Goal: Information Seeking & Learning: Learn about a topic

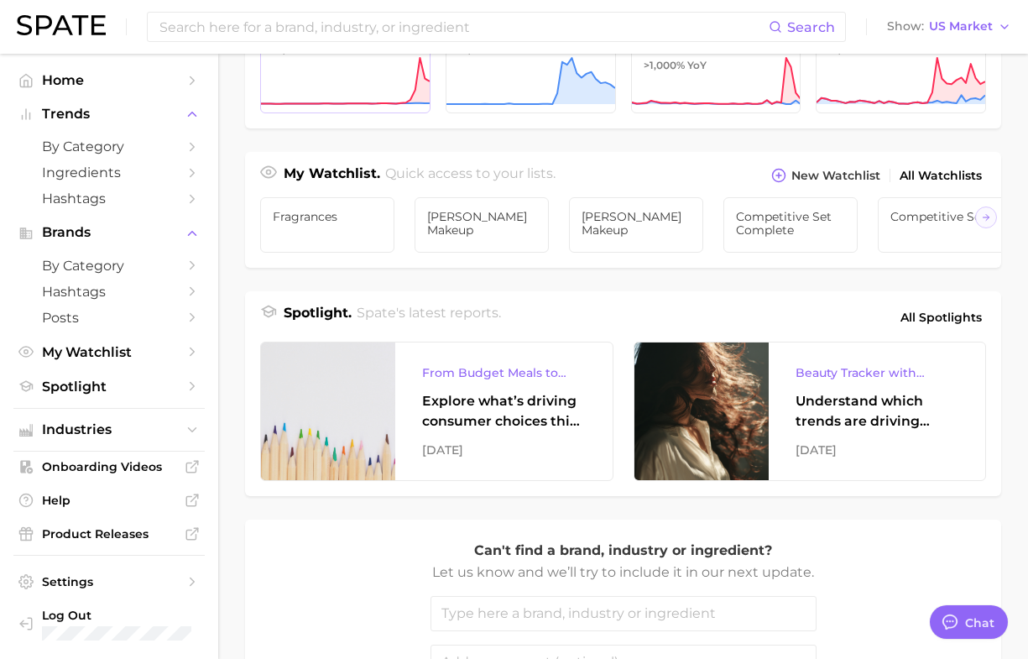
scroll to position [525, 0]
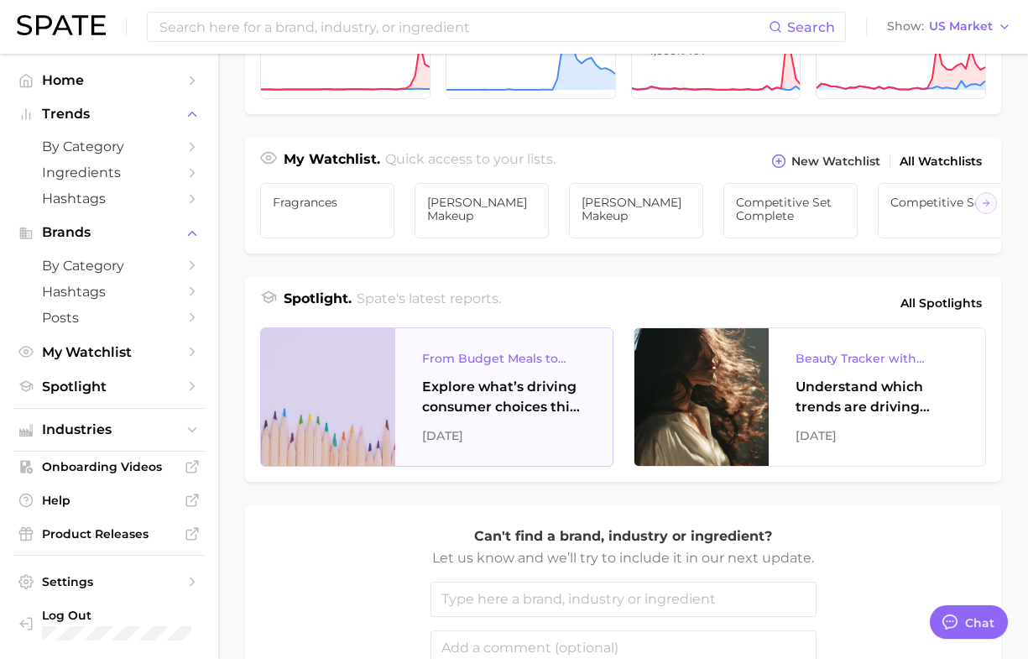
click at [542, 417] on div "Explore what’s driving consumer choices this back-to-school season From budget-…" at bounding box center [504, 397] width 164 height 40
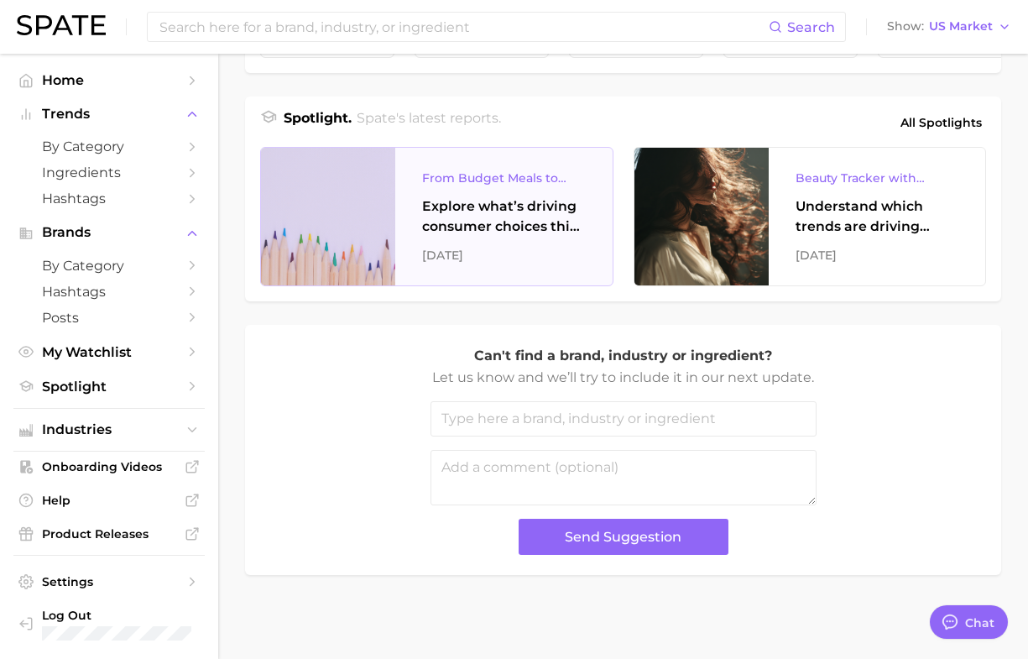
scroll to position [722, 0]
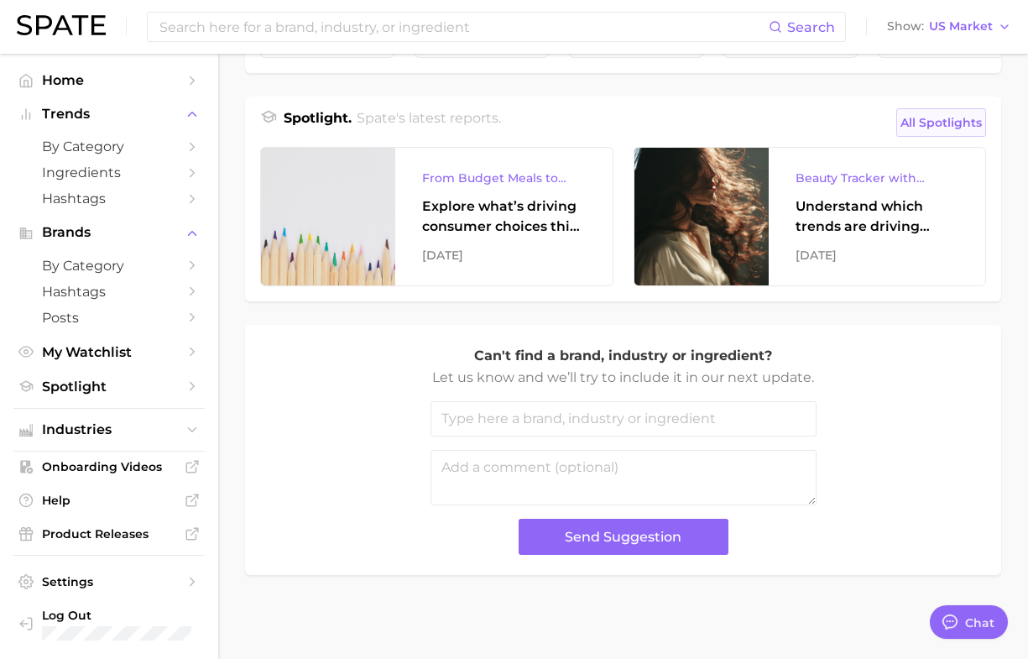
click at [912, 122] on span "All Spotlights" at bounding box center [941, 122] width 81 height 20
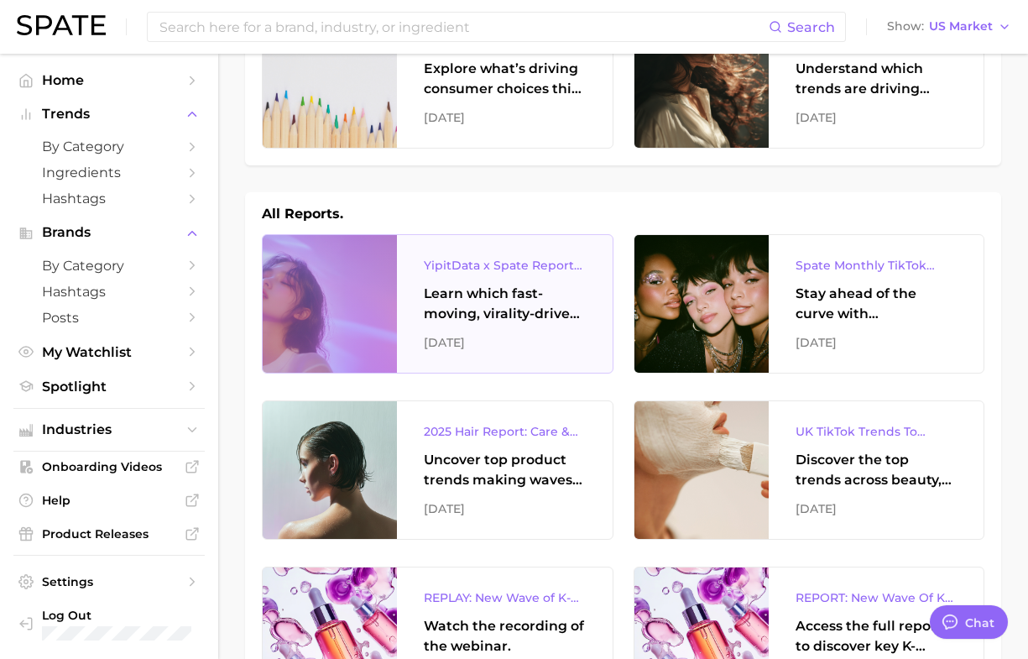
scroll to position [105, 0]
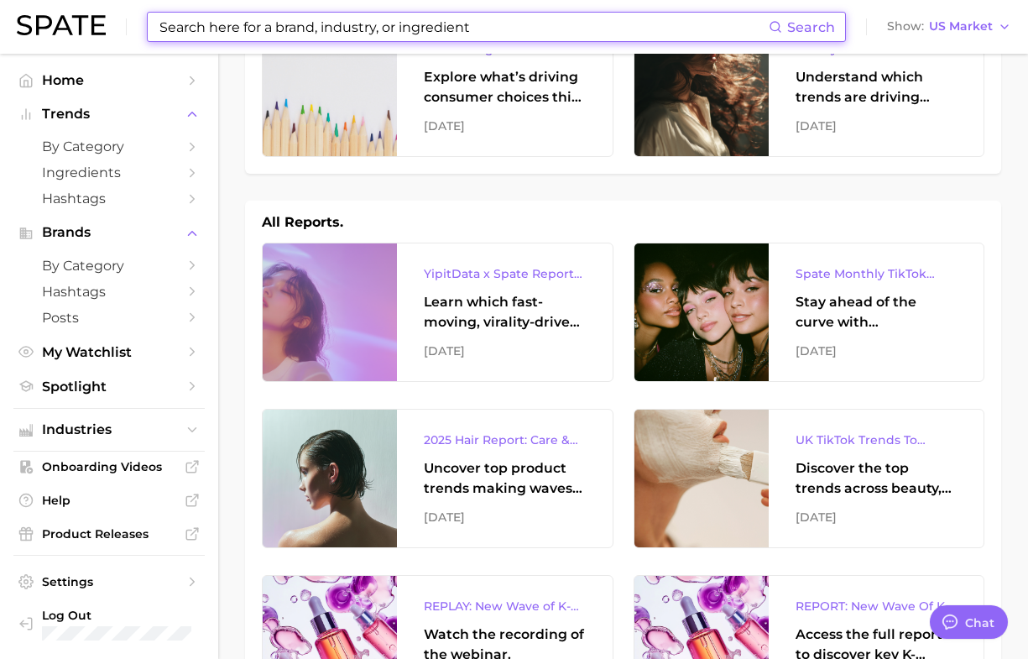
click at [195, 19] on input at bounding box center [463, 27] width 611 height 29
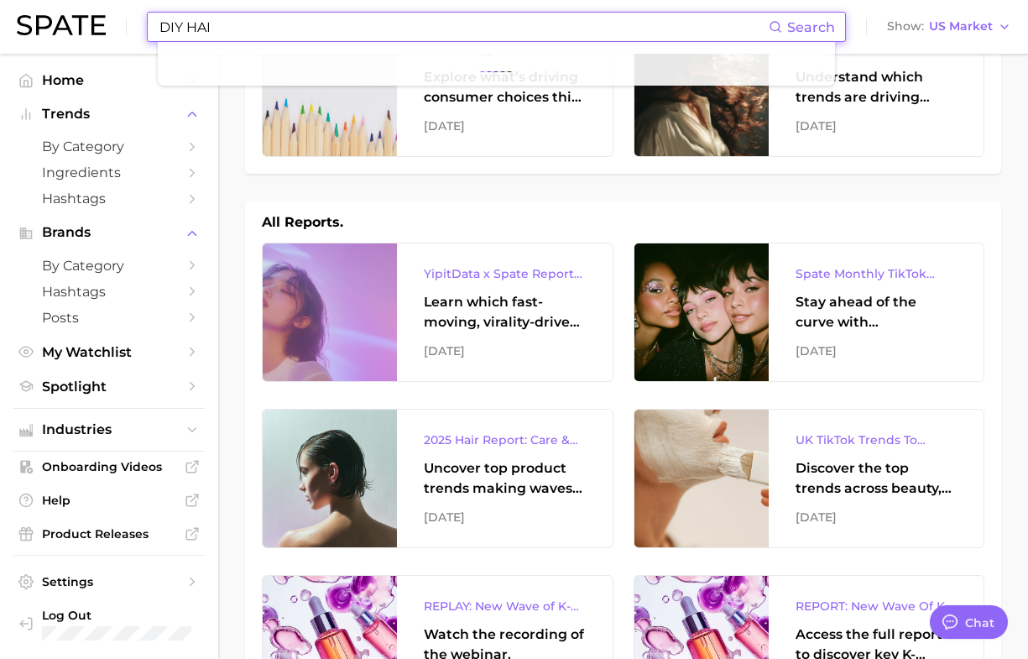
type input "DIY HAIR"
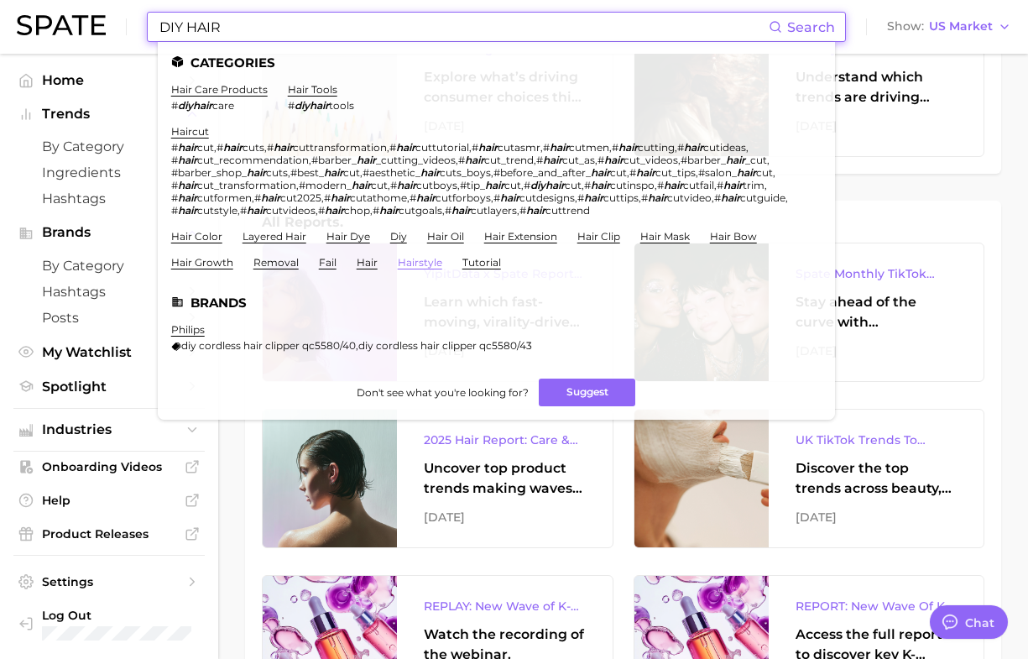
click at [429, 256] on link "hairstyle" at bounding box center [420, 262] width 44 height 13
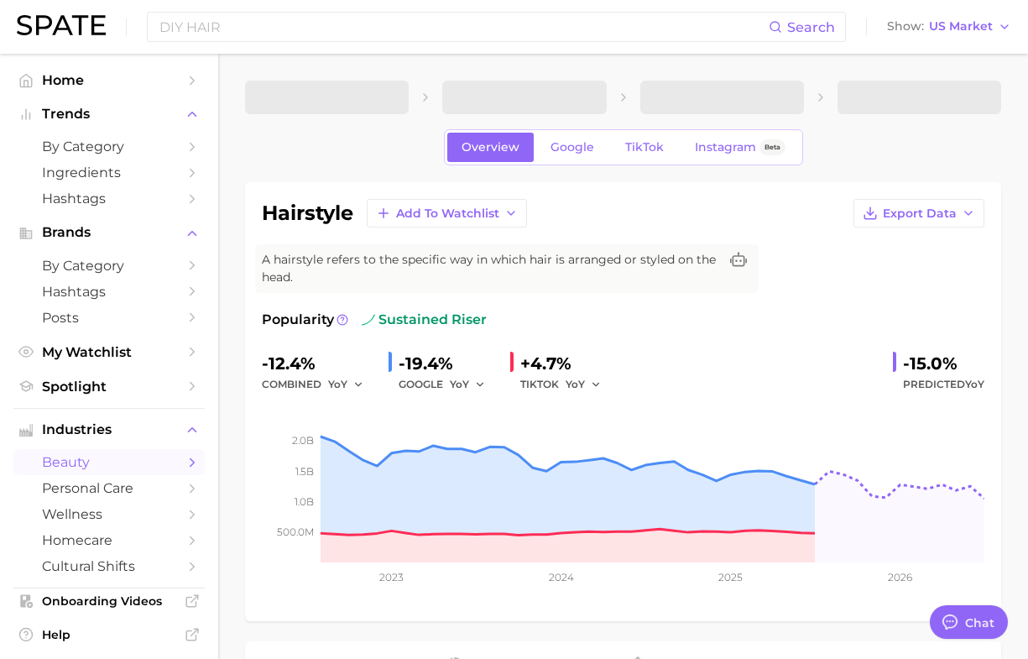
type textarea "x"
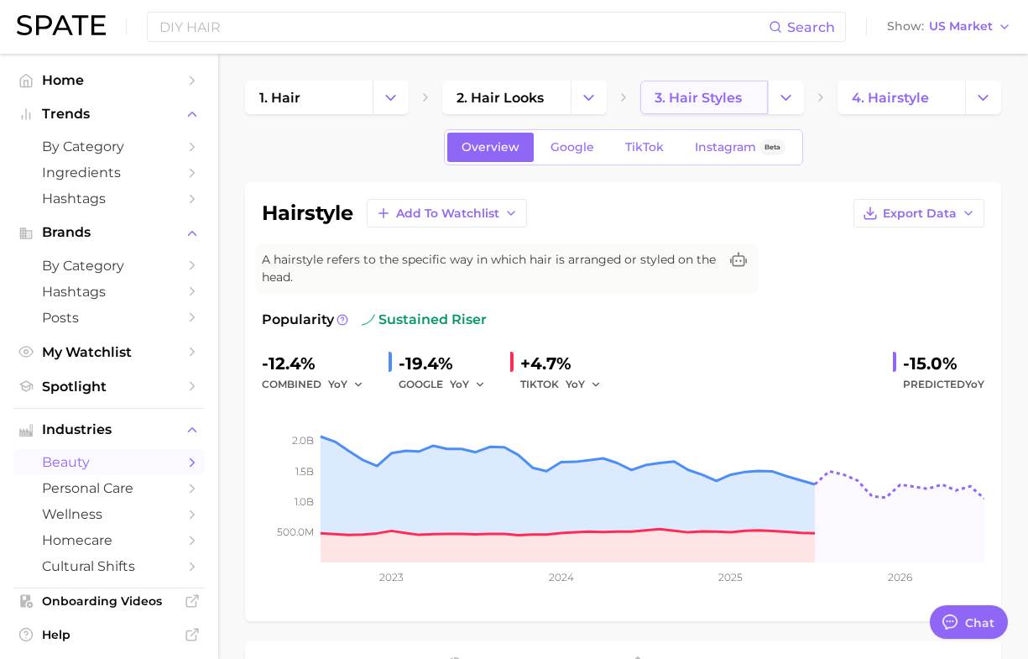
click at [713, 102] on span "3. hair styles" at bounding box center [698, 98] width 87 height 16
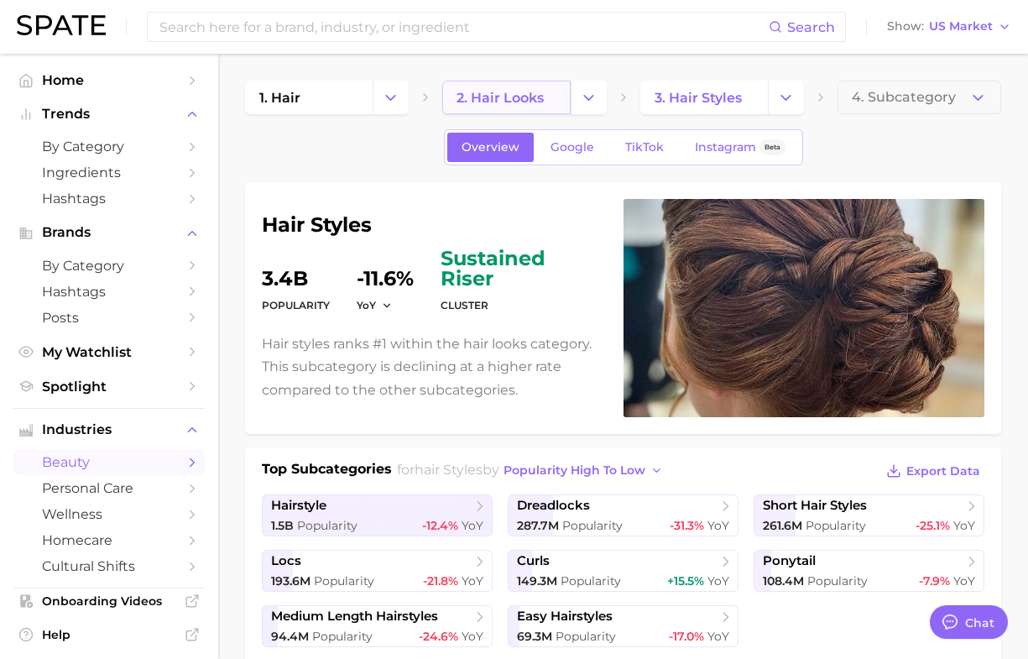
click at [520, 102] on span "2. hair looks" at bounding box center [500, 98] width 87 height 16
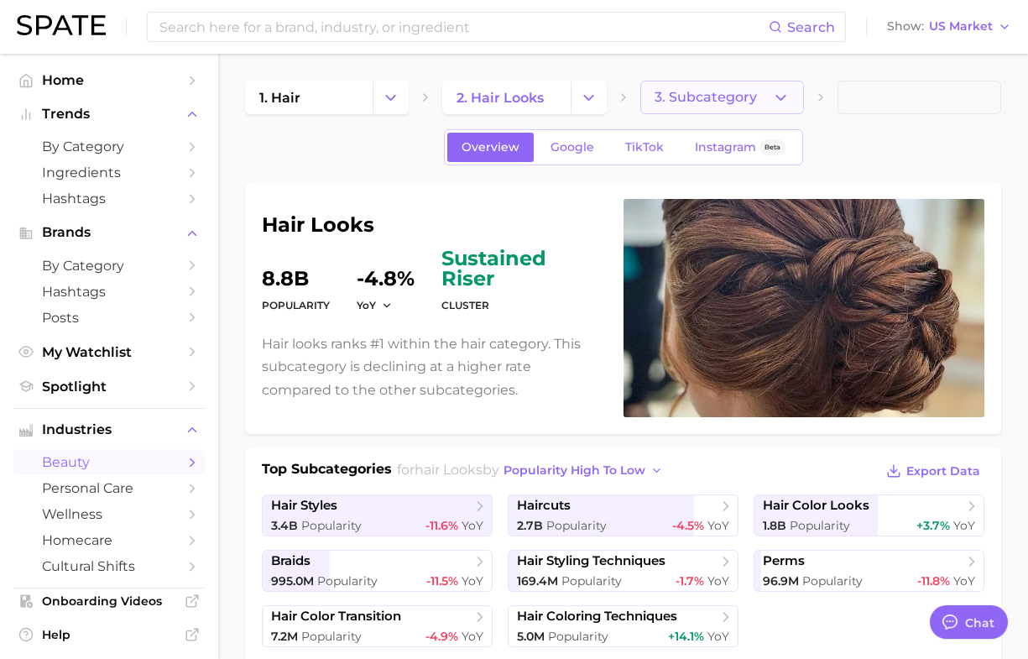
click at [777, 105] on icon "button" at bounding box center [781, 98] width 18 height 18
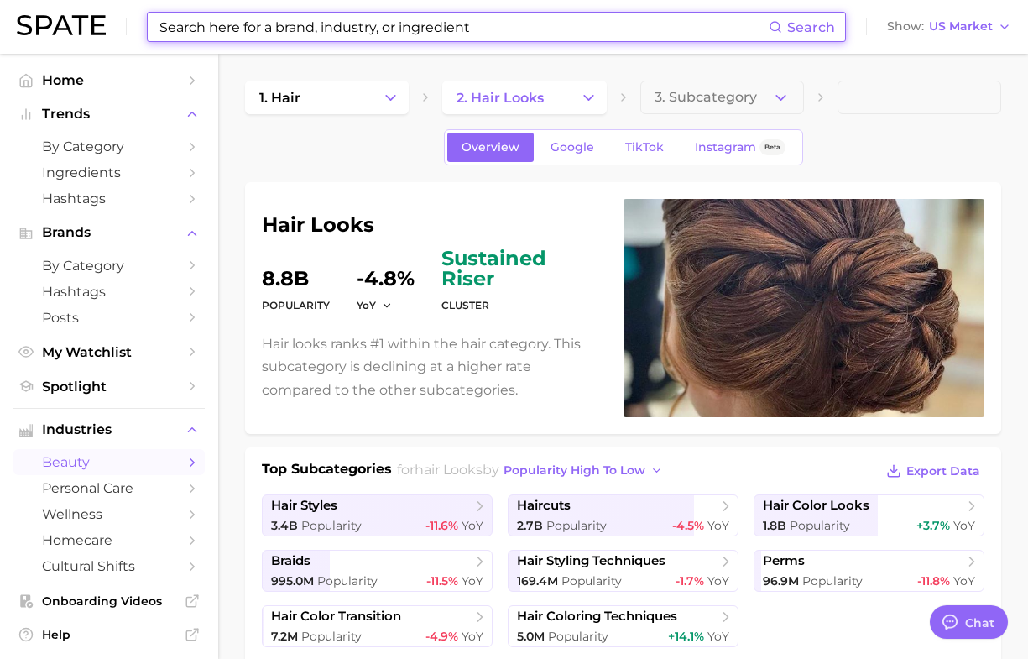
click at [367, 26] on input at bounding box center [463, 27] width 611 height 29
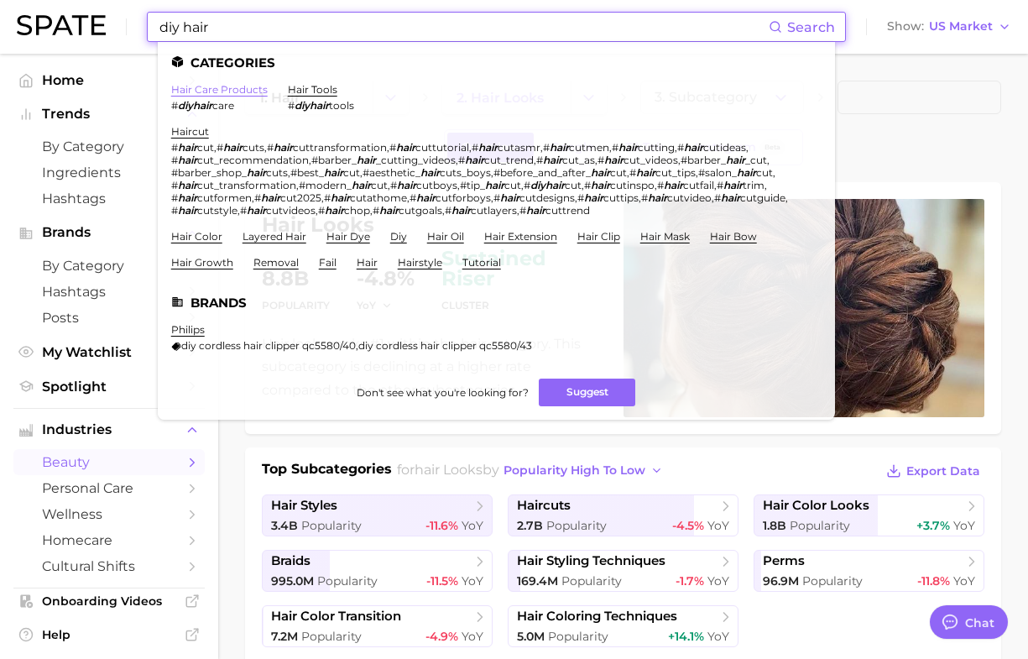
type input "diy hair"
click at [215, 86] on link "hair care products" at bounding box center [219, 89] width 97 height 13
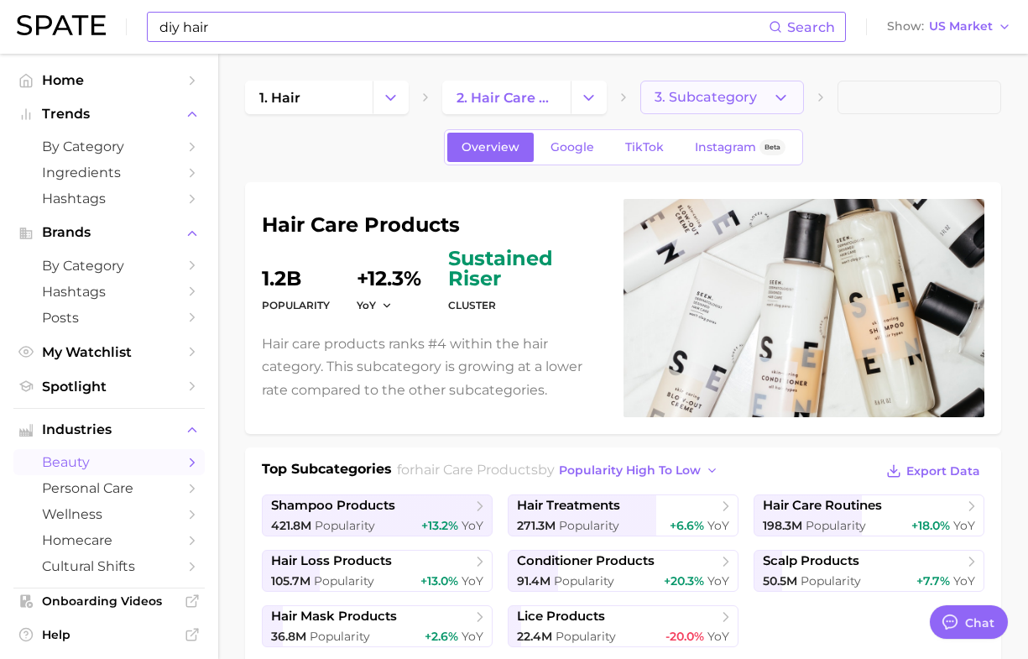
click at [766, 95] on button "3. Subcategory" at bounding box center [722, 98] width 164 height 34
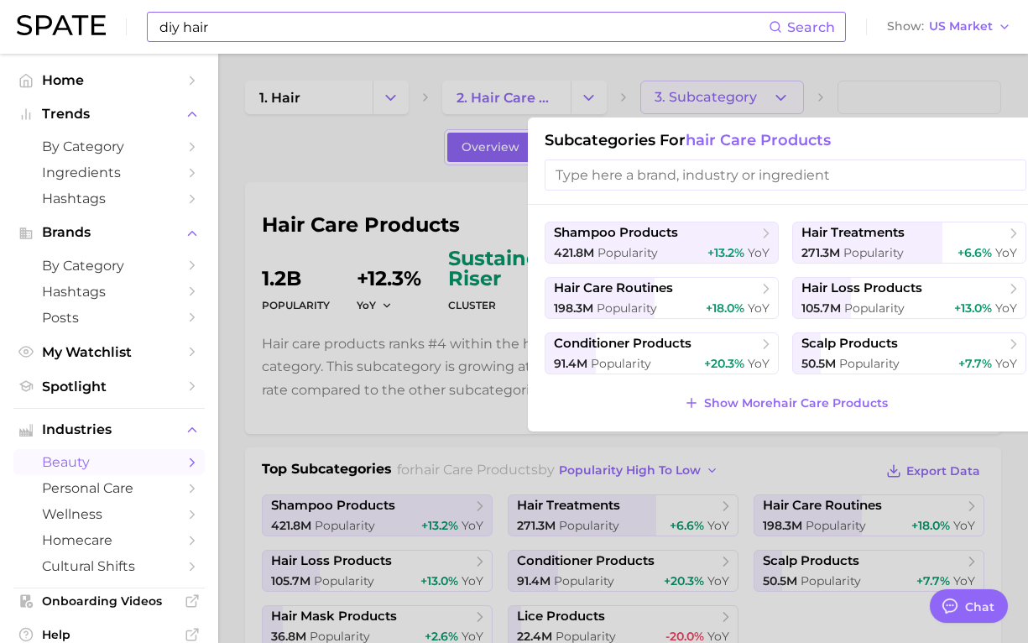
click at [739, 165] on input "search" at bounding box center [786, 174] width 482 height 31
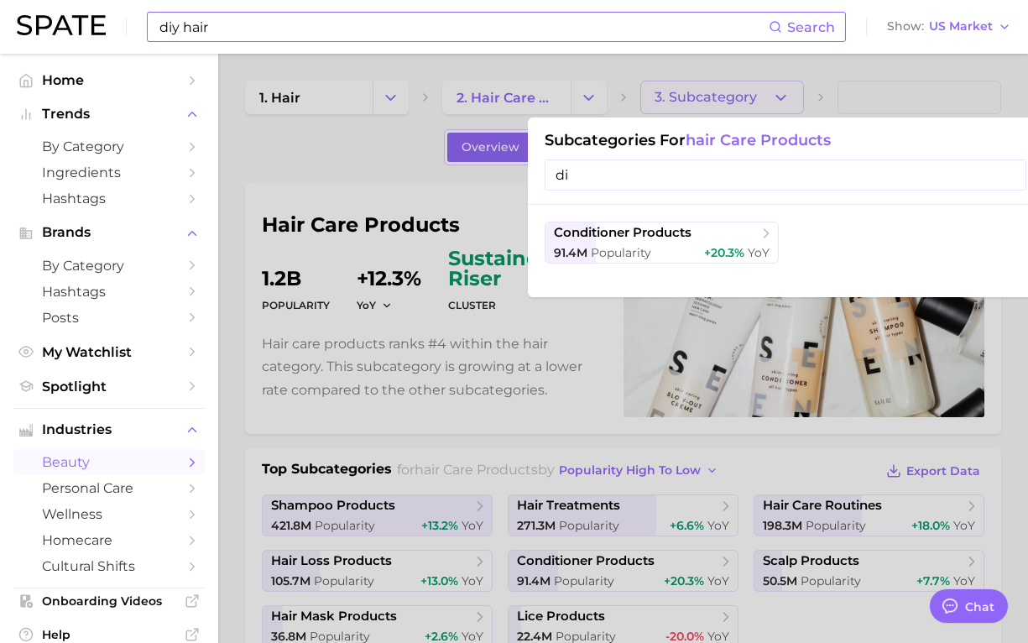
type input "d"
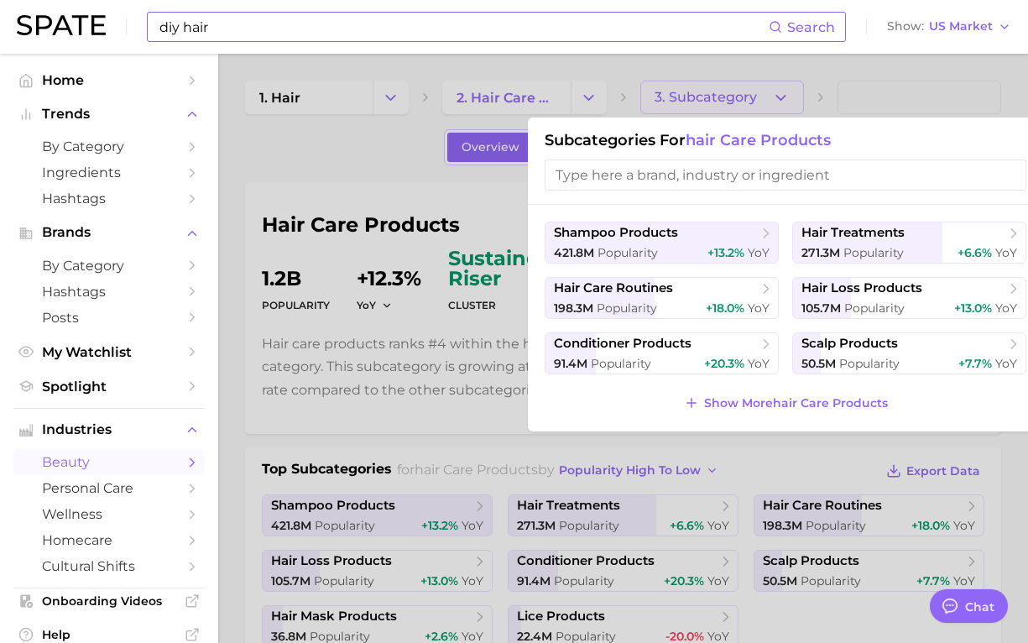
click at [372, 218] on div at bounding box center [514, 321] width 1028 height 643
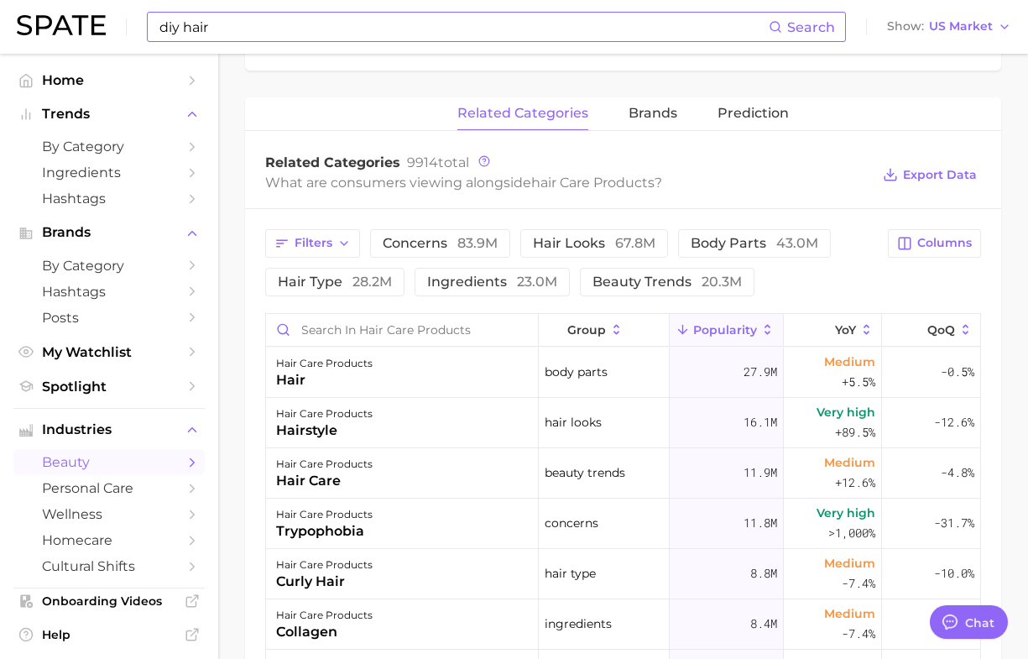
scroll to position [630, 0]
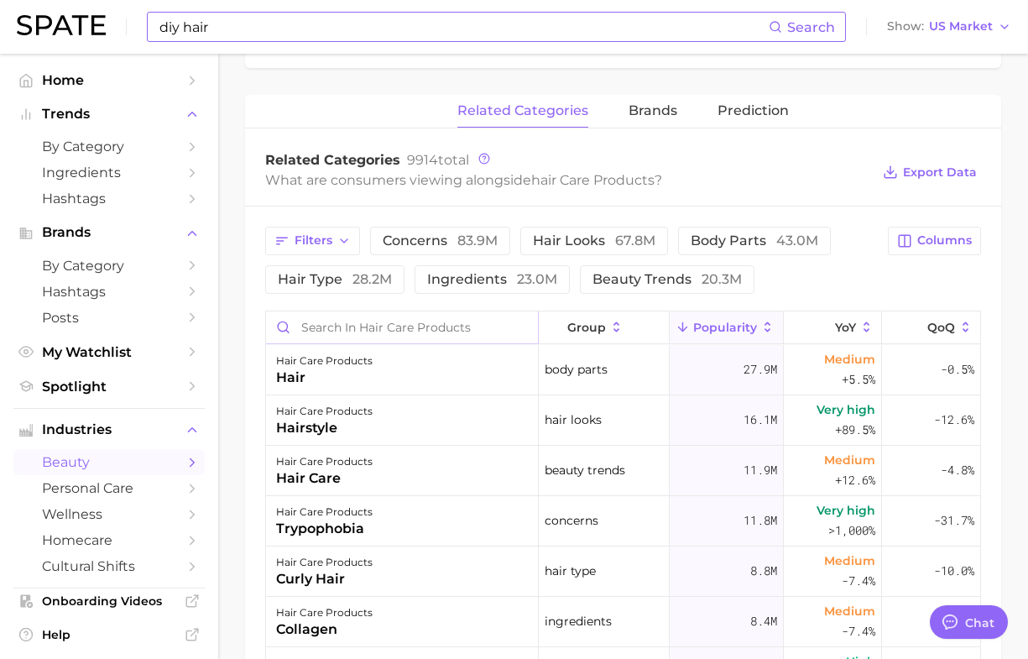
click at [425, 321] on input "Search in hair care products" at bounding box center [402, 327] width 272 height 32
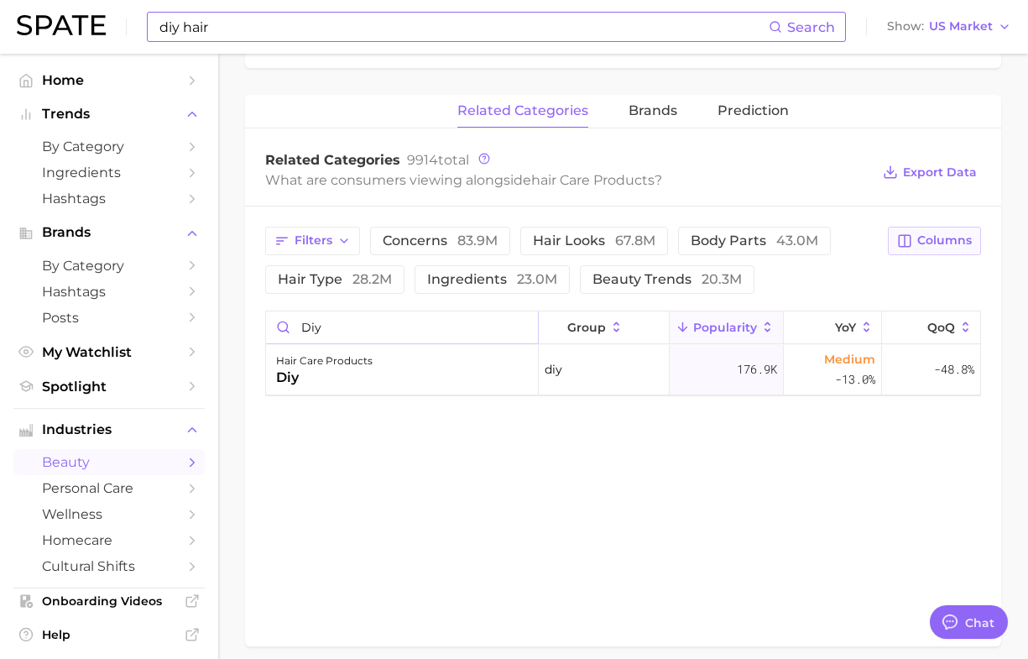
type input "diy"
click at [953, 231] on button "Columns" at bounding box center [934, 241] width 93 height 29
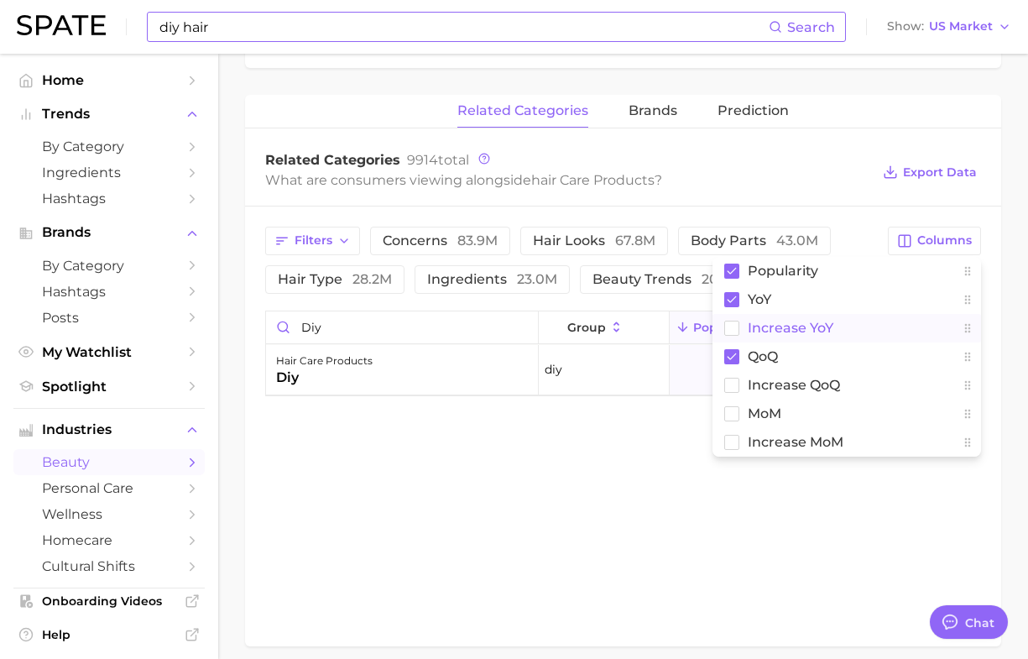
click at [750, 329] on span "Increase YoY" at bounding box center [791, 328] width 86 height 14
click at [690, 550] on div "related categories brands Prediction Related Categories 9914 total What are con…" at bounding box center [623, 370] width 756 height 551
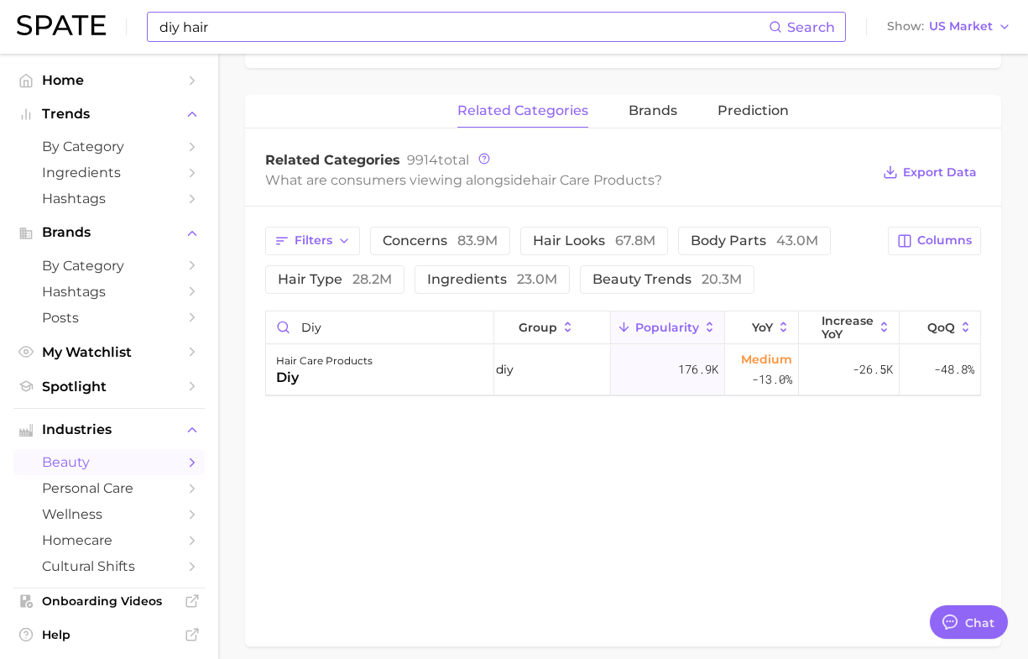
scroll to position [0, 0]
click at [943, 248] on span "Columns" at bounding box center [944, 240] width 55 height 14
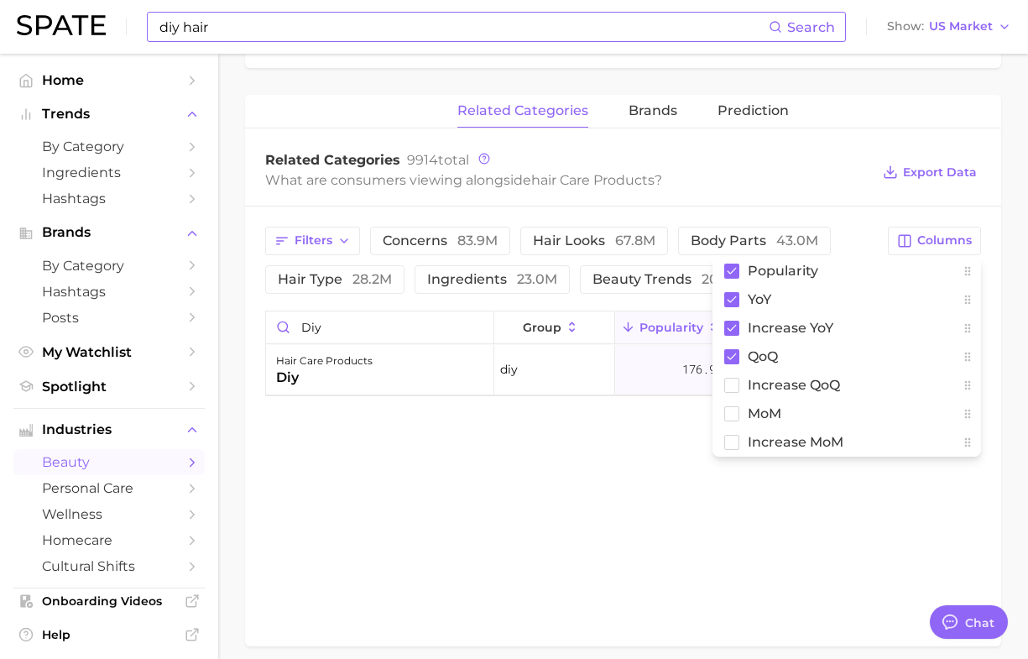
click at [674, 473] on div "related categories brands Prediction Related Categories 9914 total What are con…" at bounding box center [623, 370] width 756 height 551
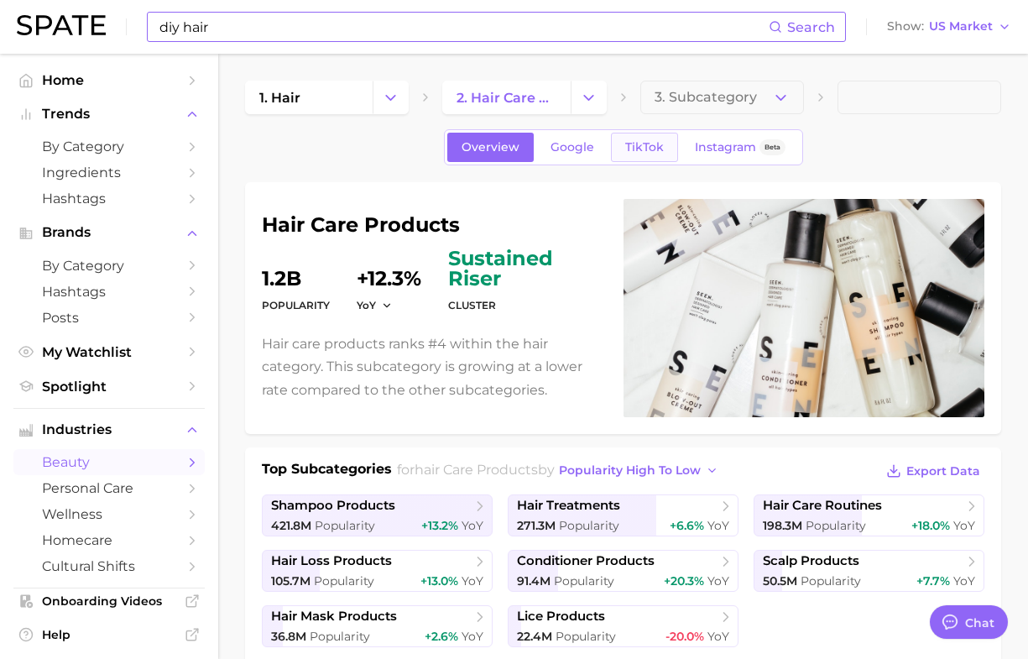
click at [649, 151] on span "TikTok" at bounding box center [644, 147] width 39 height 14
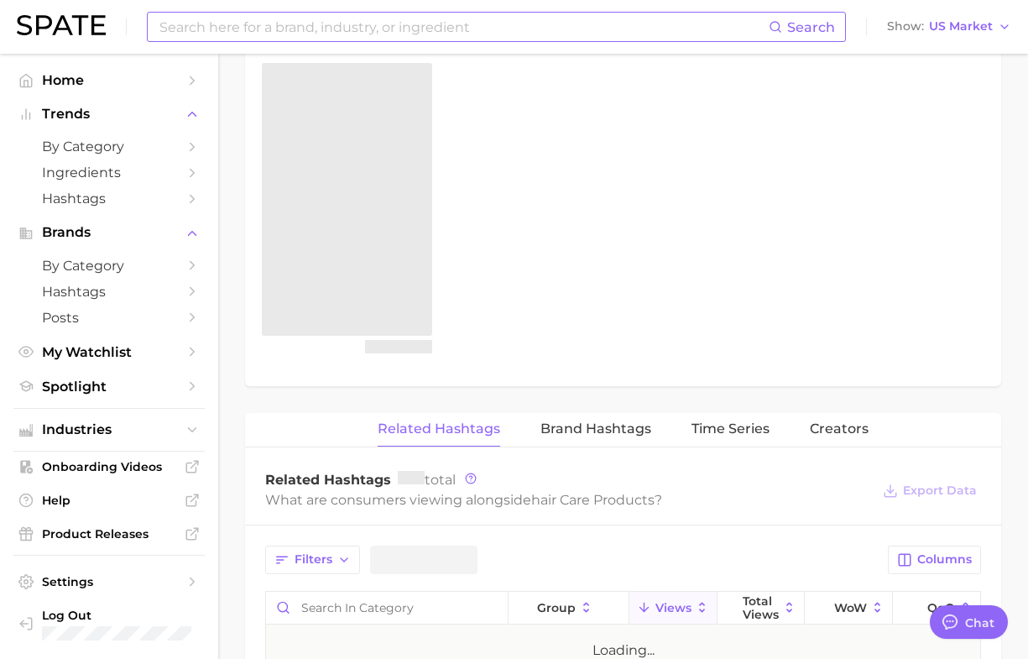
scroll to position [945, 0]
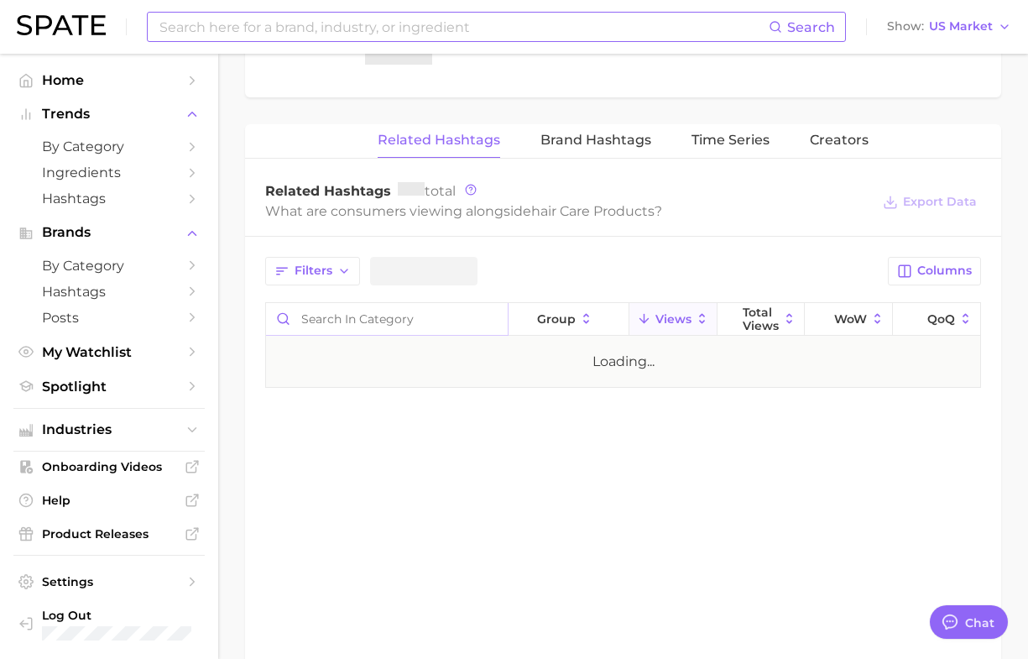
click at [395, 332] on input "Search in category" at bounding box center [387, 319] width 242 height 32
type input "diy"
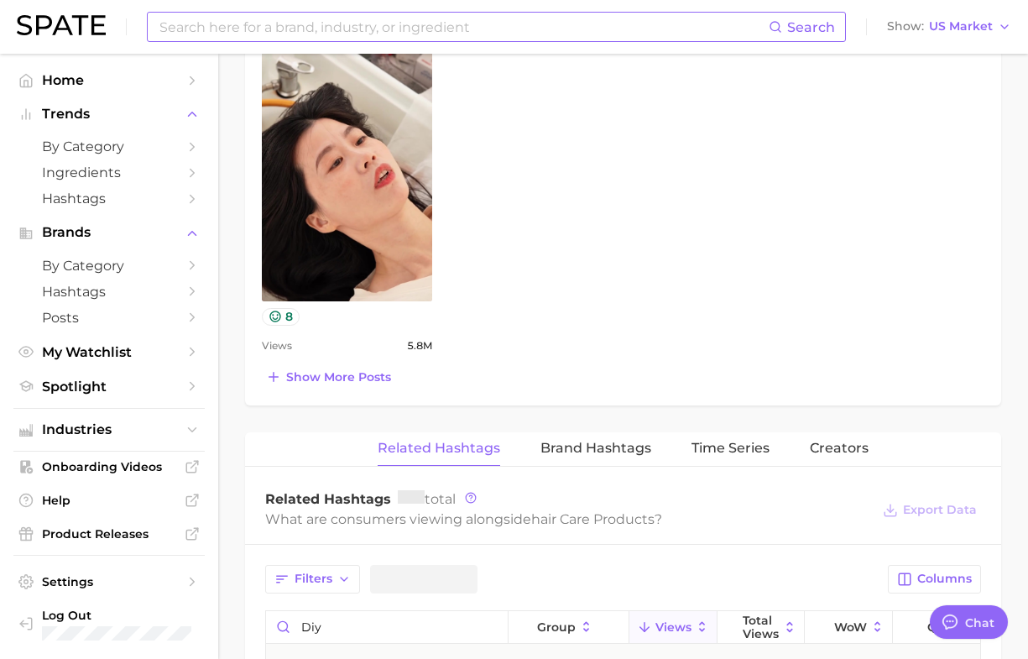
scroll to position [1476, 0]
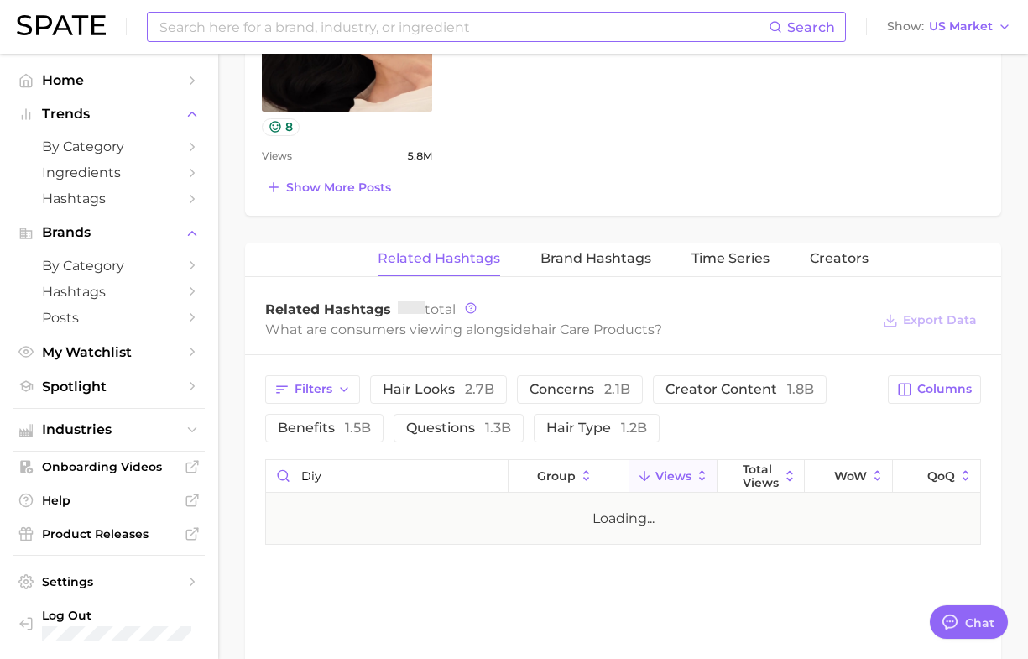
click at [816, 301] on div "Related Hashtags total" at bounding box center [567, 310] width 605 height 18
click at [332, 460] on input "diy" at bounding box center [387, 476] width 242 height 32
click at [944, 382] on span "Columns" at bounding box center [944, 389] width 55 height 14
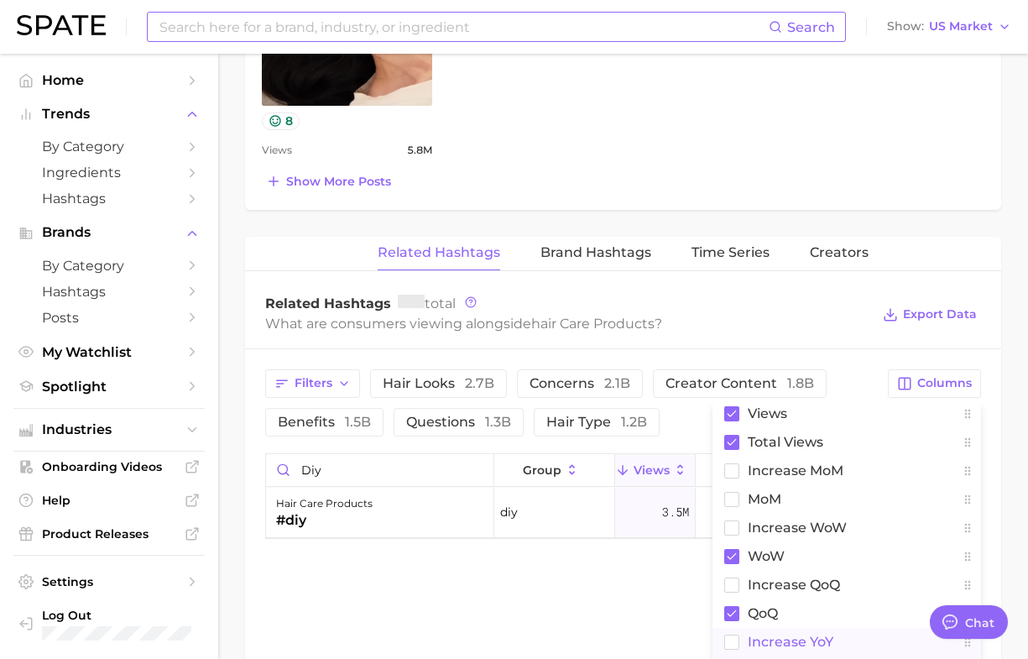
click at [735, 635] on rect at bounding box center [732, 642] width 14 height 14
click at [597, 597] on div "Related Hashtags Brand Hashtags Time Series Creators Related Hashtags total Wha…" at bounding box center [623, 512] width 756 height 551
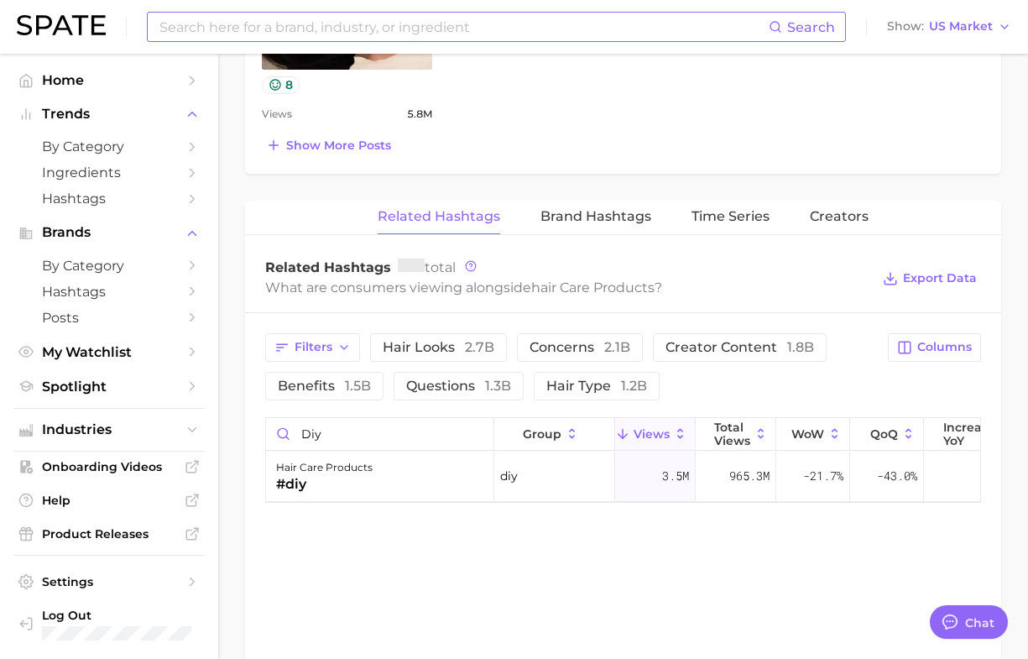
scroll to position [1668, 0]
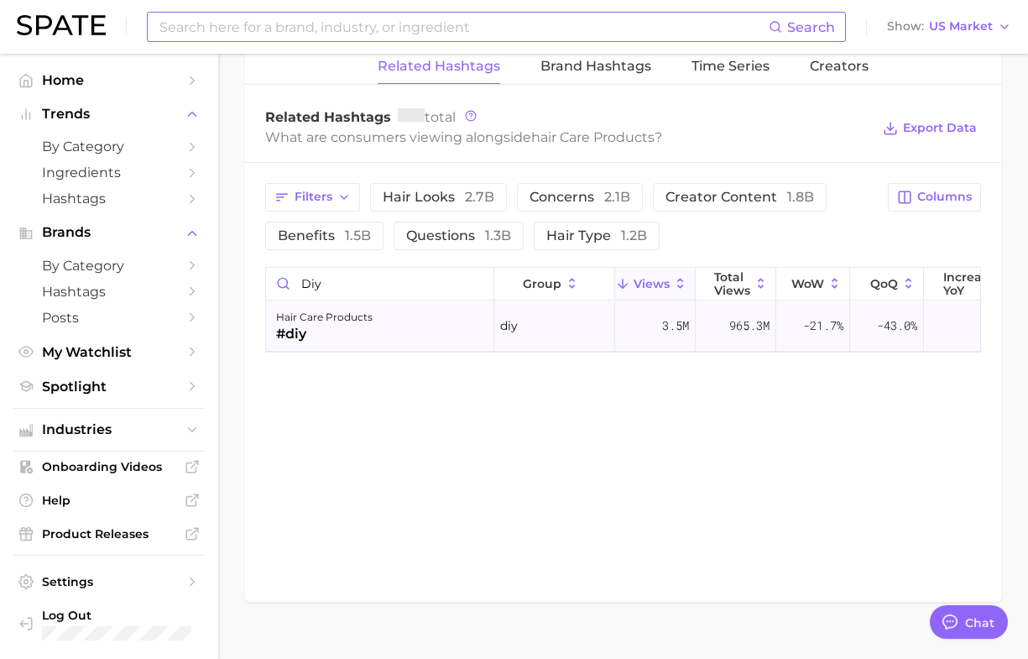
click at [298, 324] on div "#diy" at bounding box center [324, 334] width 97 height 20
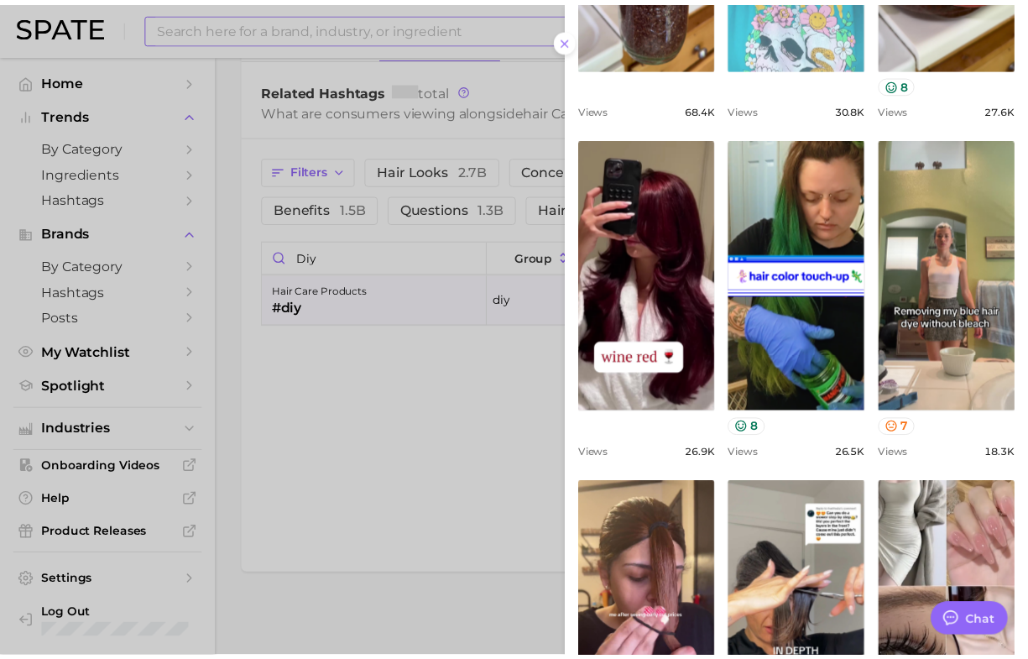
scroll to position [525, 0]
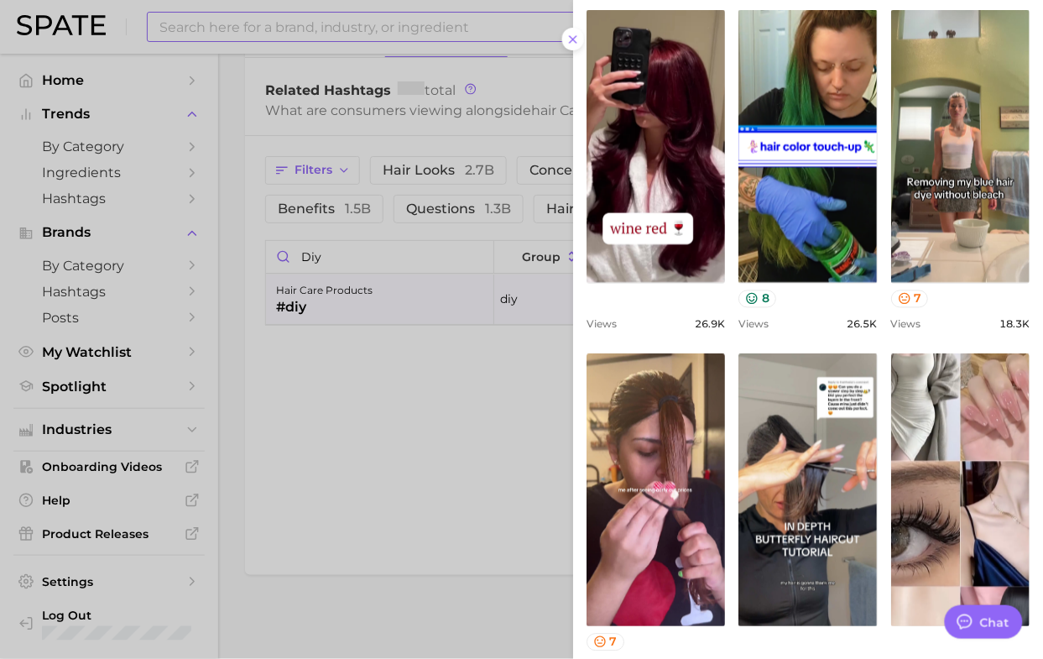
click at [355, 471] on div at bounding box center [521, 329] width 1043 height 659
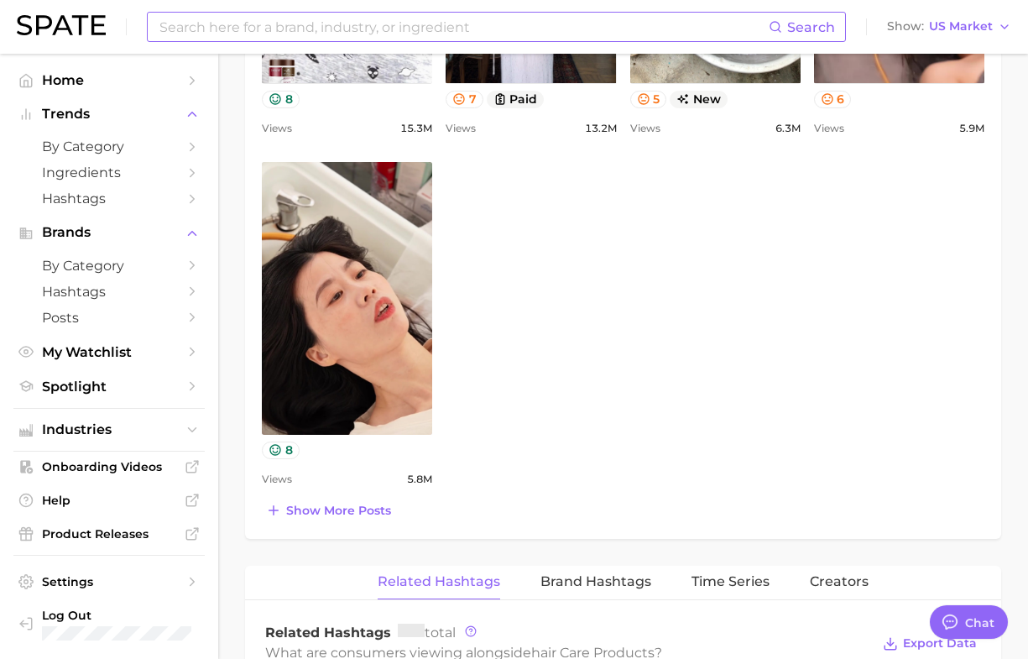
scroll to position [1353, 0]
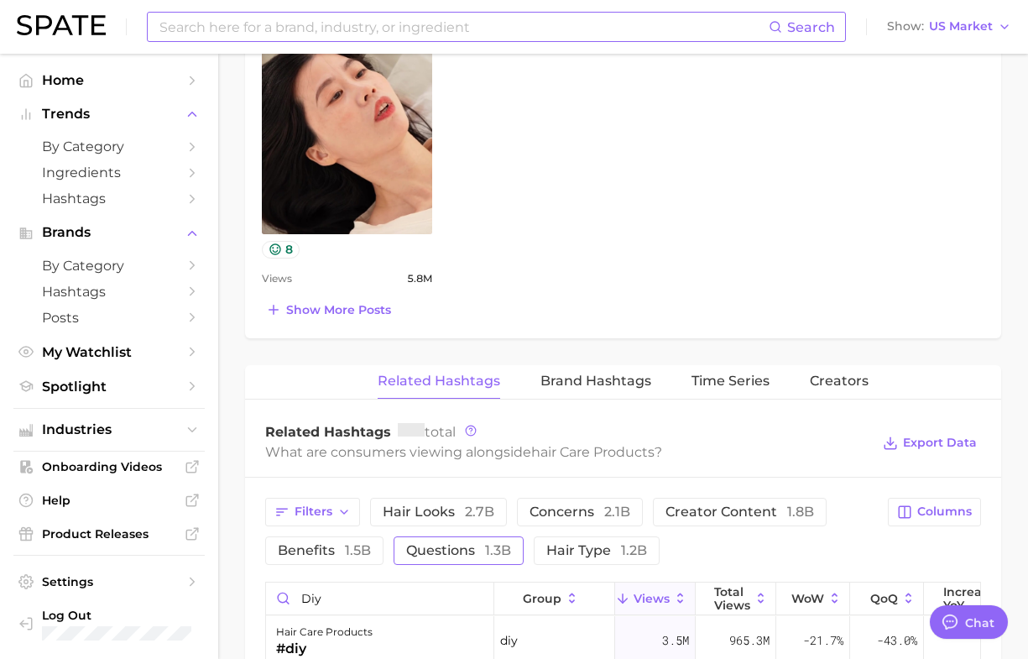
click at [425, 544] on span "questions 1.3b" at bounding box center [458, 550] width 105 height 13
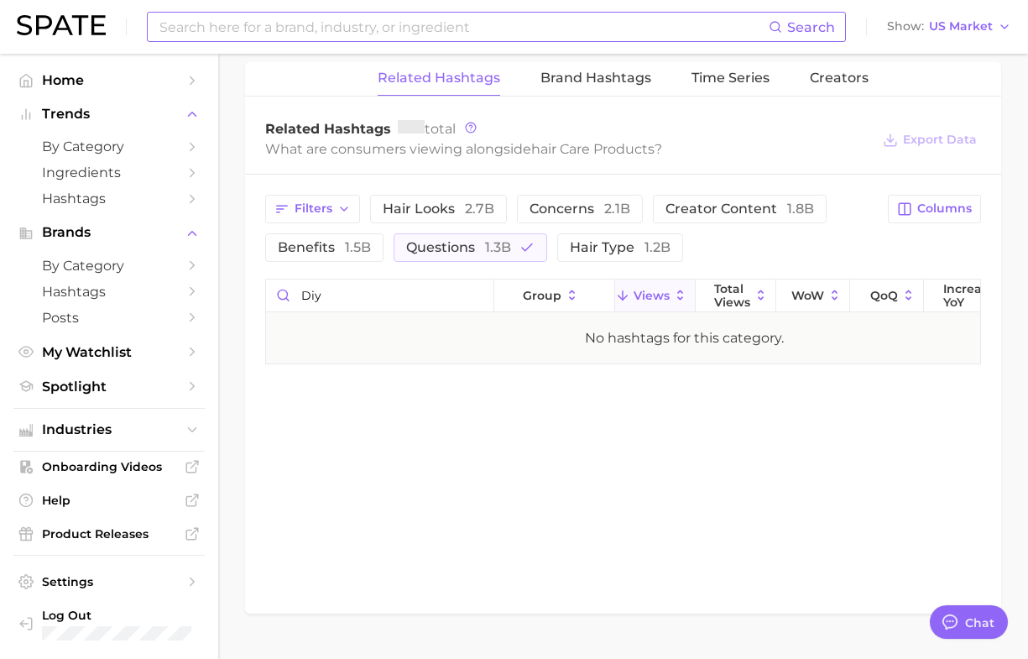
scroll to position [1668, 0]
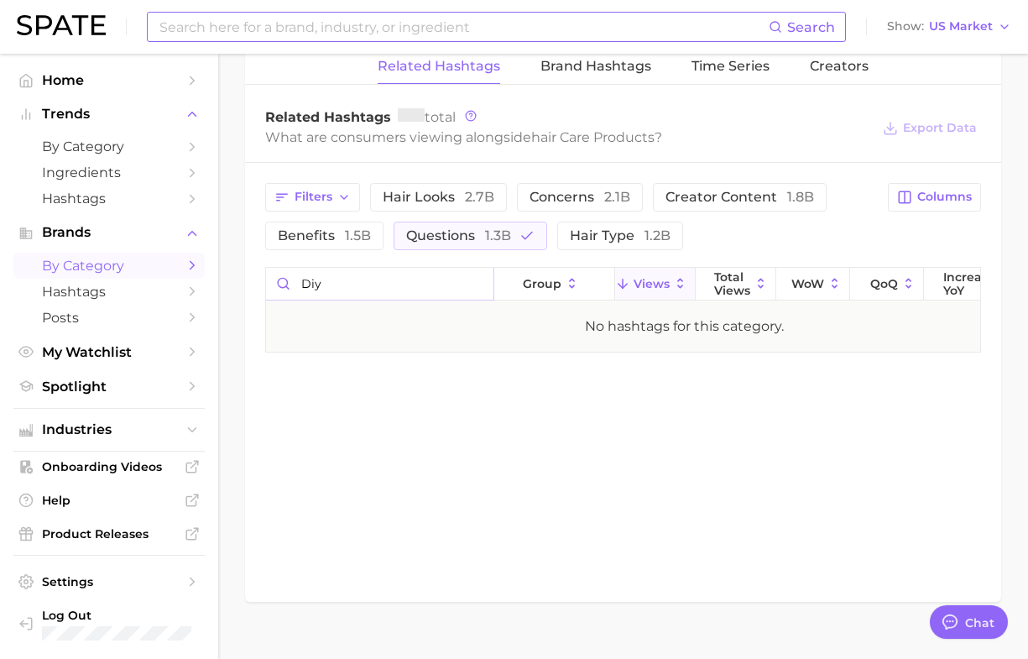
drag, startPoint x: 348, startPoint y: 254, endPoint x: 183, endPoint y: 254, distance: 165.4
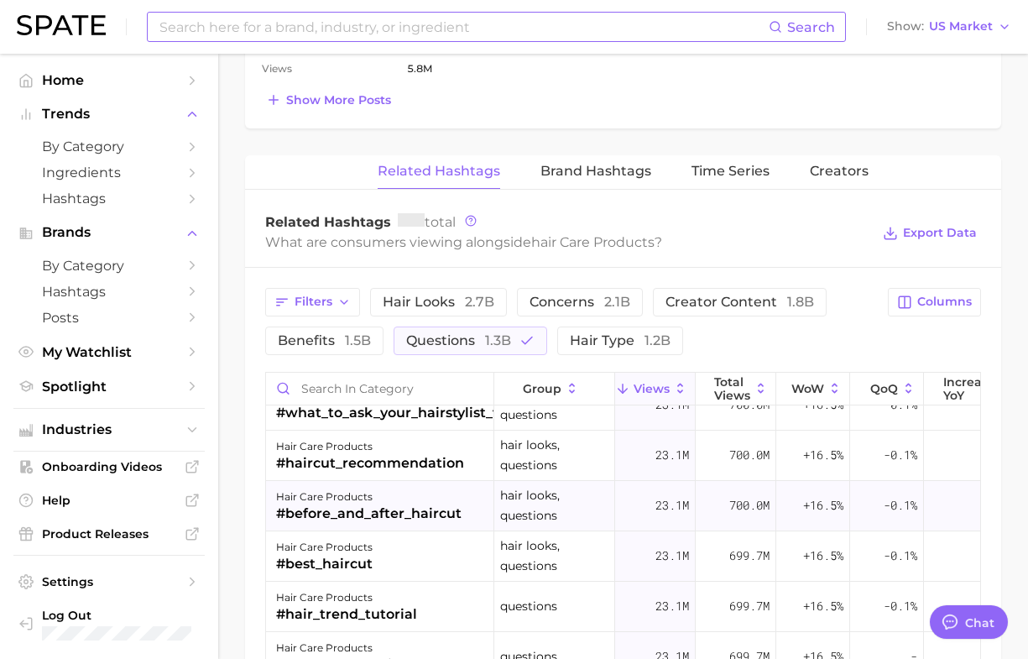
scroll to position [315, 0]
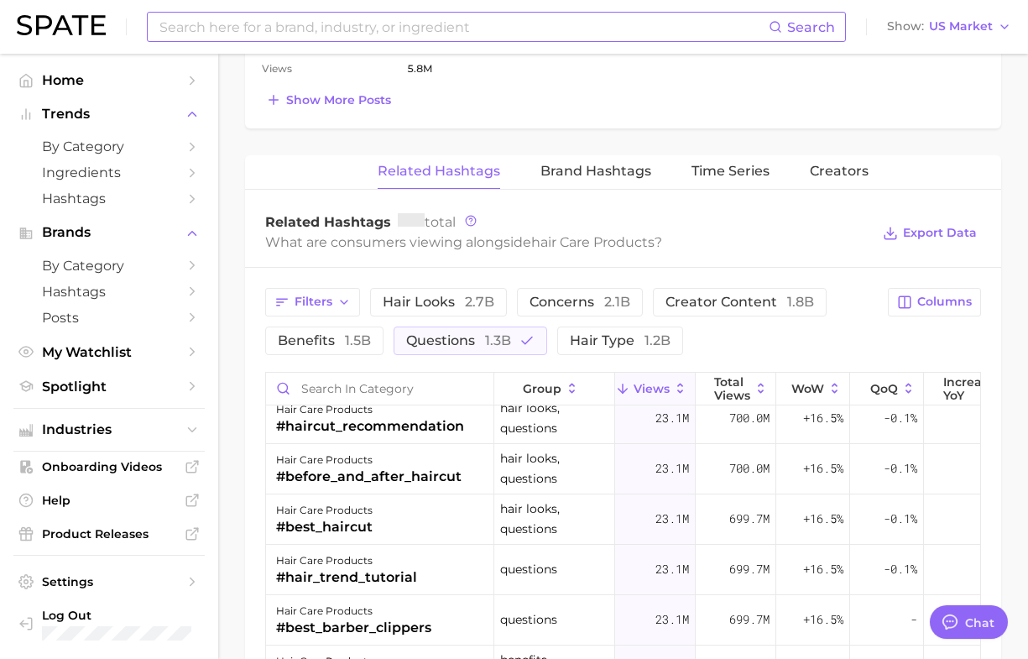
click at [755, 88] on div "Show more posts" at bounding box center [623, 100] width 723 height 24
click at [403, 24] on input at bounding box center [463, 27] width 611 height 29
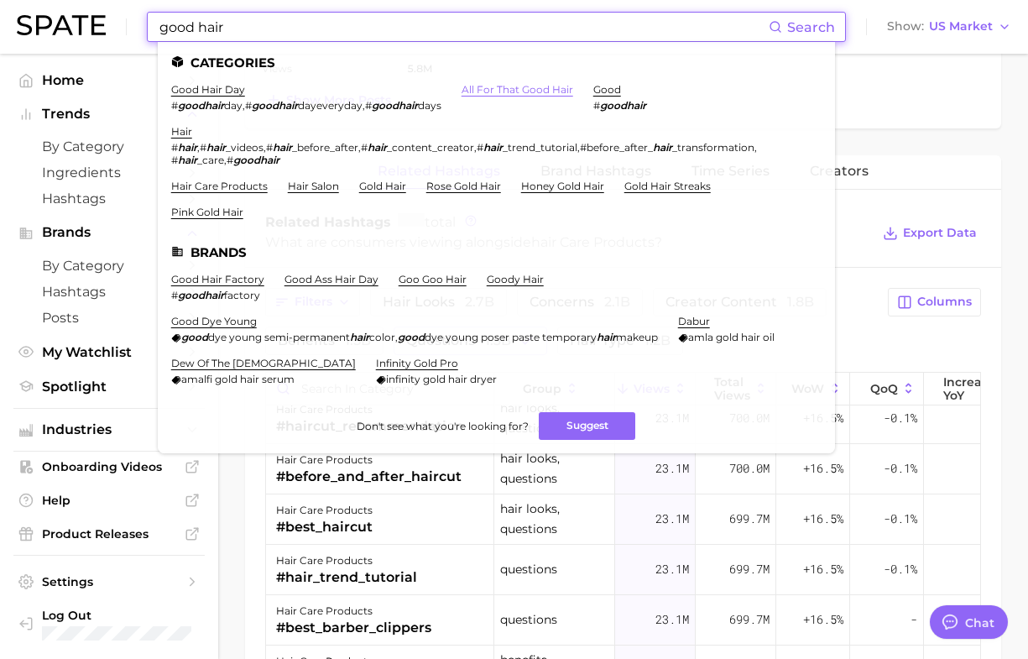
type input "good hair"
click at [533, 90] on link "all for that good hair" at bounding box center [518, 89] width 112 height 13
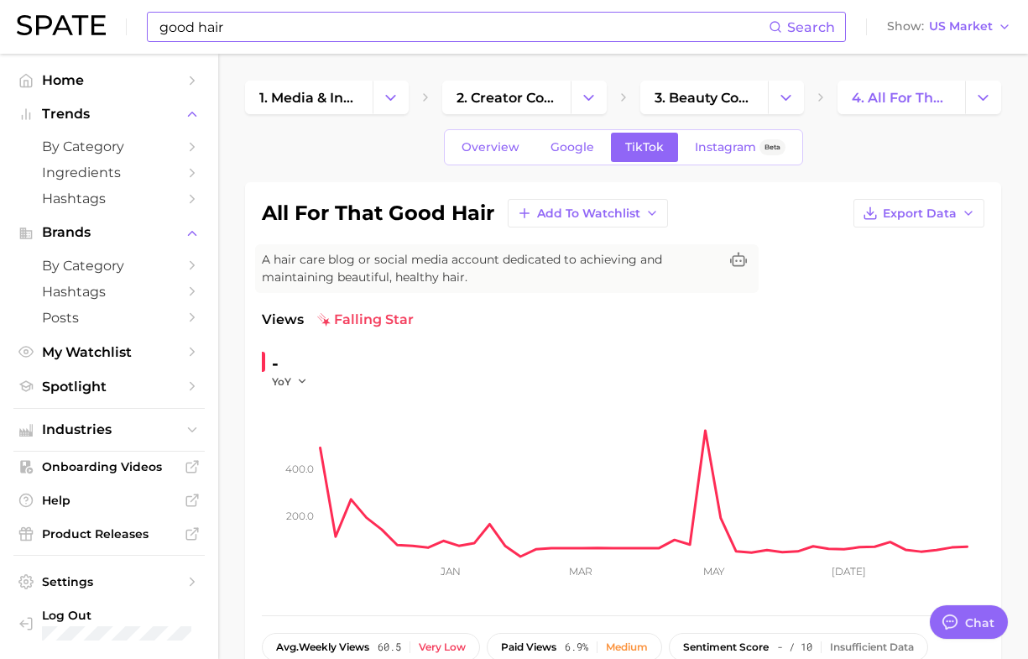
click at [374, 34] on input "good hair" at bounding box center [463, 27] width 611 height 29
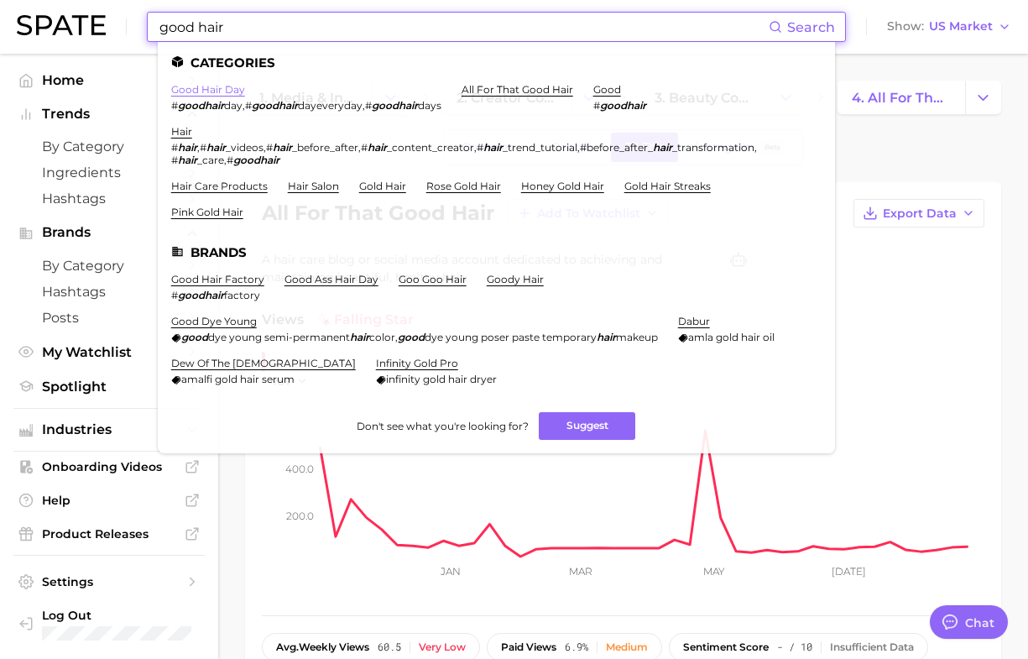
click at [219, 85] on link "good hair day" at bounding box center [208, 89] width 74 height 13
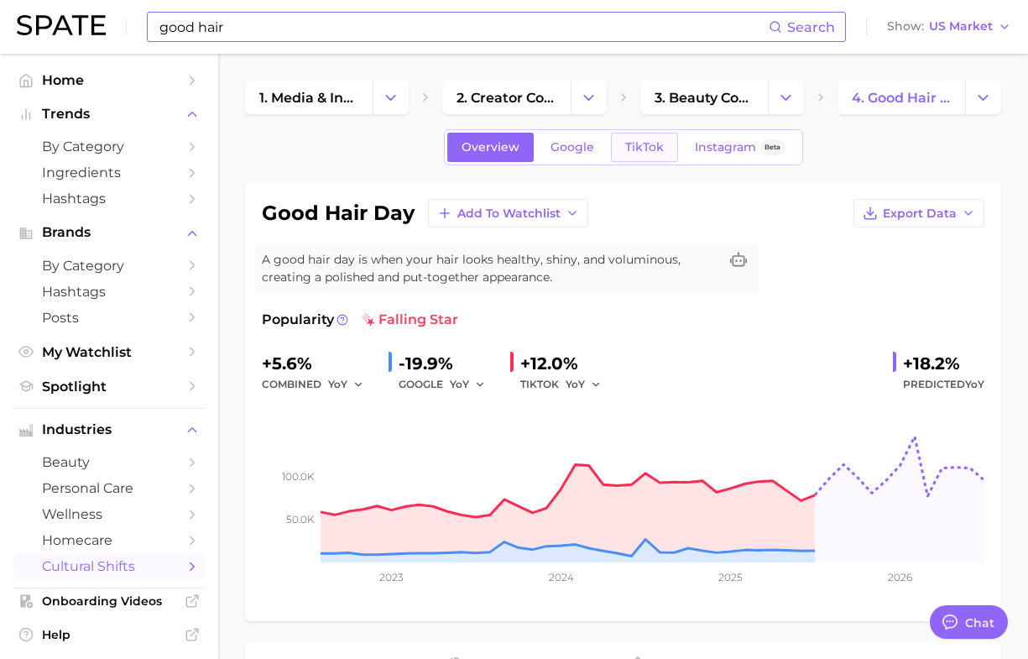
click at [648, 144] on span "TikTok" at bounding box center [644, 147] width 39 height 14
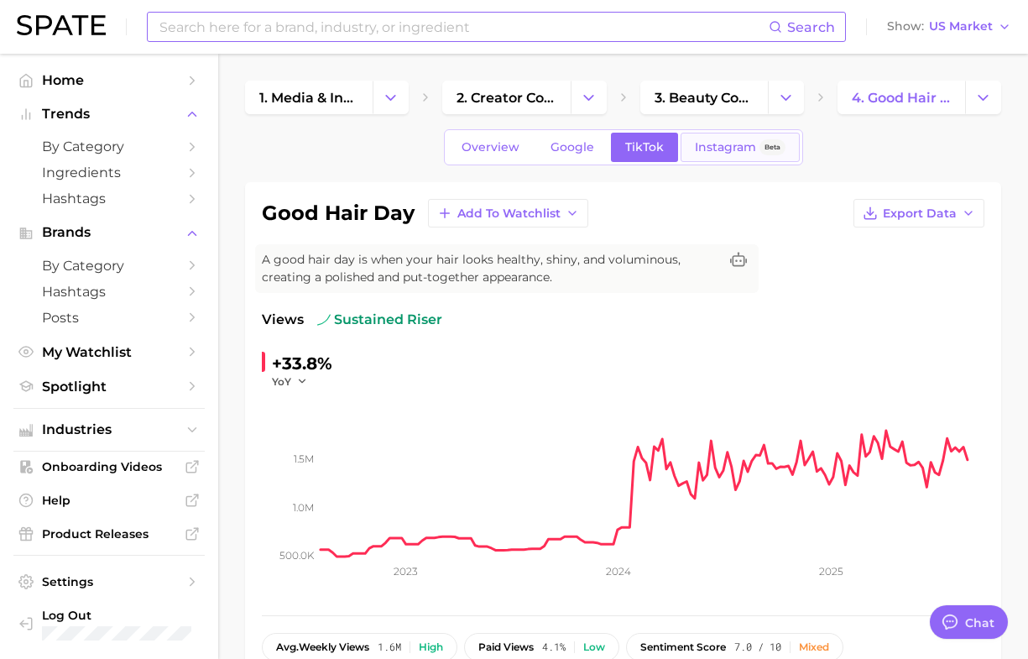
click at [723, 144] on span "Instagram" at bounding box center [725, 147] width 61 height 14
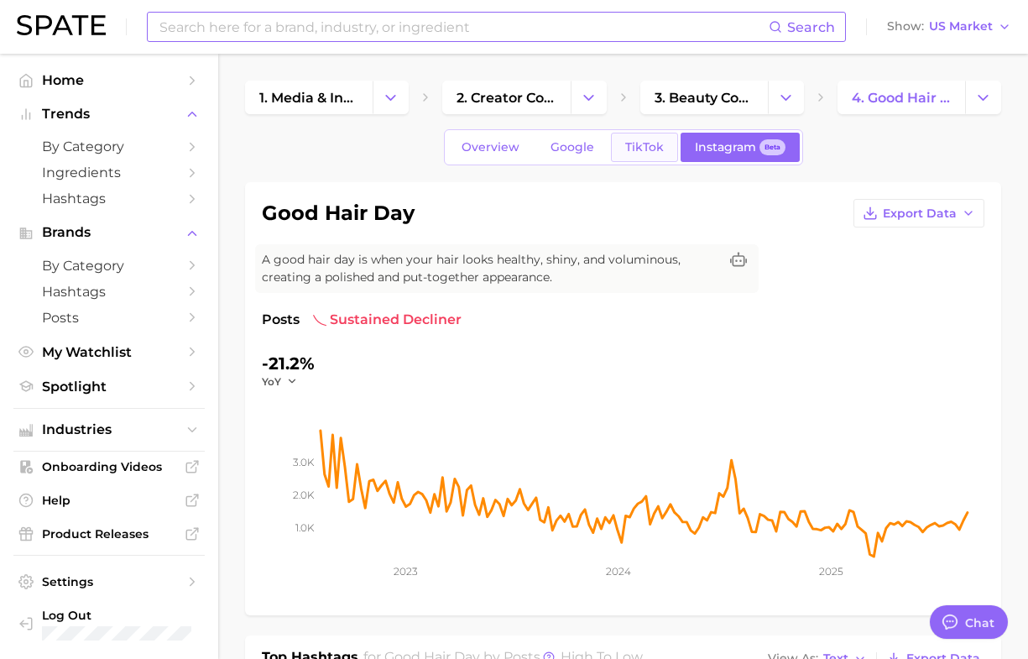
click at [640, 140] on span "TikTok" at bounding box center [644, 147] width 39 height 14
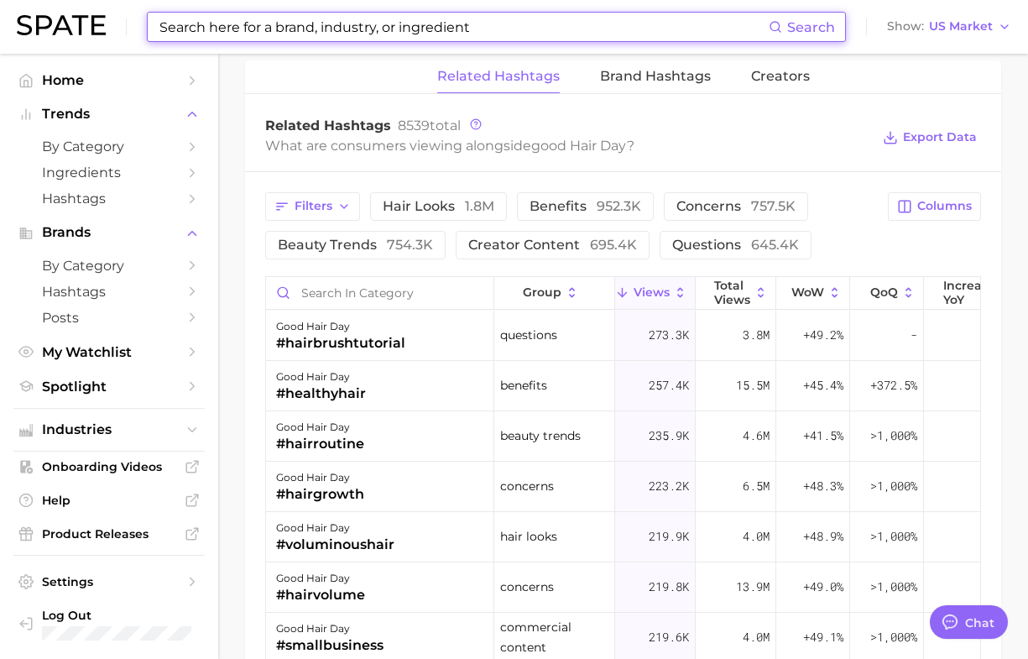
scroll to position [1784, 0]
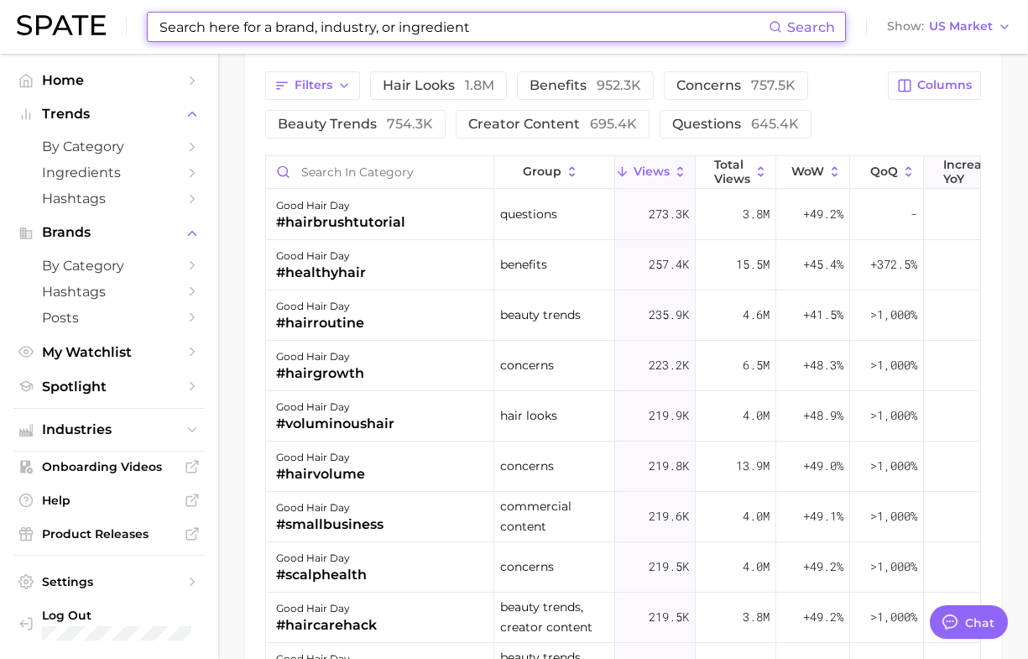
click at [945, 166] on span "increase YoY" at bounding box center [969, 171] width 52 height 27
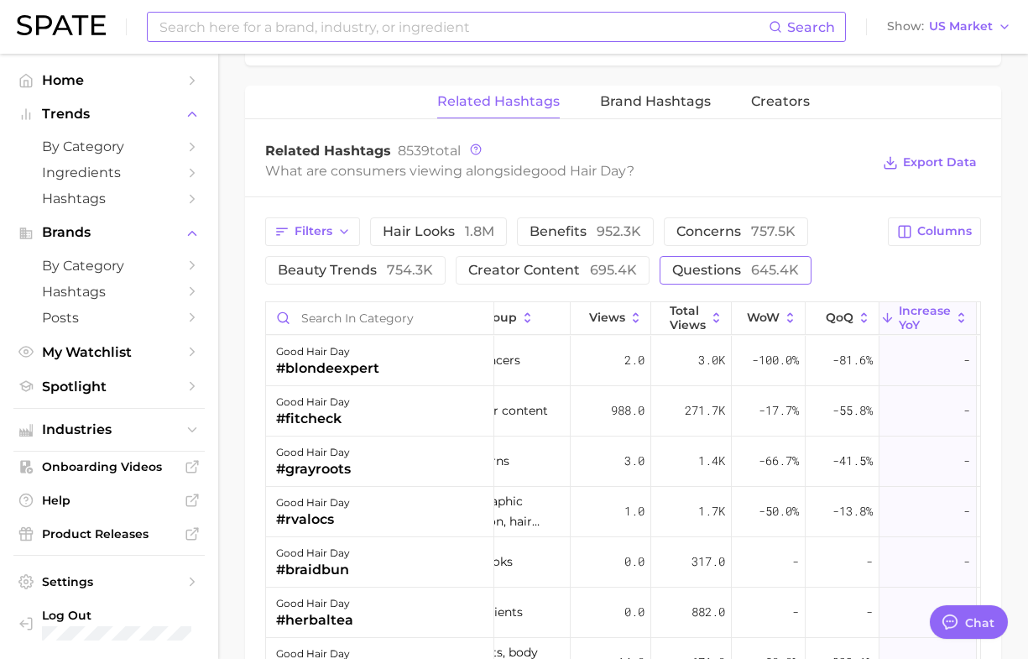
scroll to position [1625, 0]
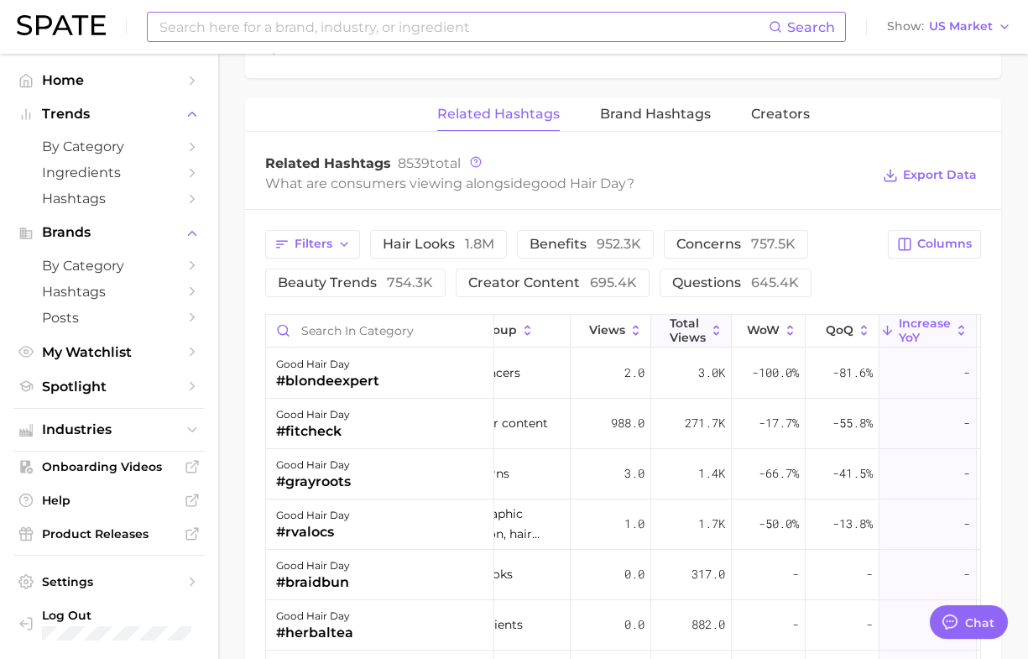
click at [681, 327] on span "Total Views" at bounding box center [688, 329] width 36 height 27
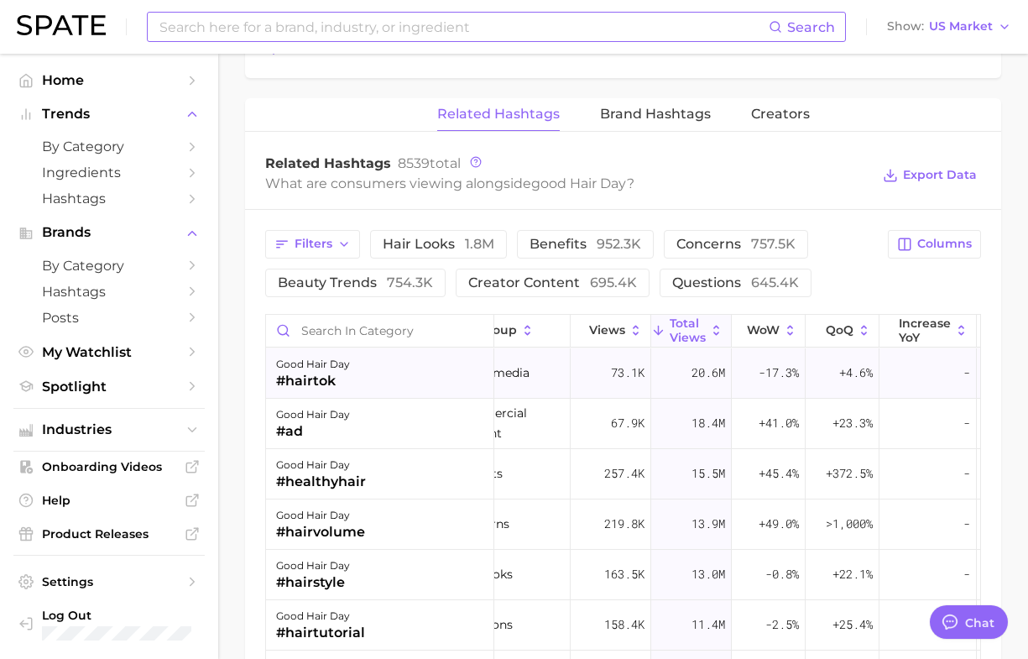
scroll to position [105, 44]
